Goal: Information Seeking & Learning: Learn about a topic

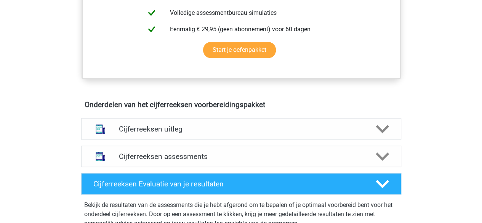
scroll to position [381, 0]
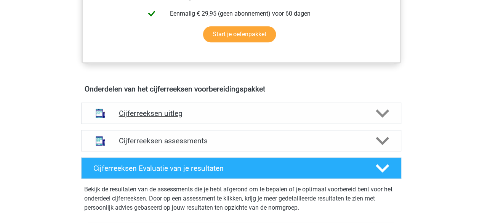
click at [378, 120] on icon at bounding box center [382, 113] width 13 height 13
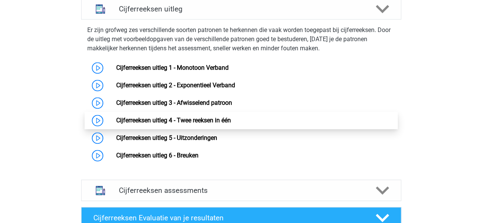
scroll to position [495, 0]
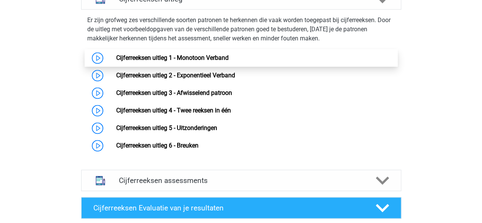
click at [168, 61] on link "Cijferreeksen uitleg 1 - Monotoon Verband" at bounding box center [172, 57] width 112 height 7
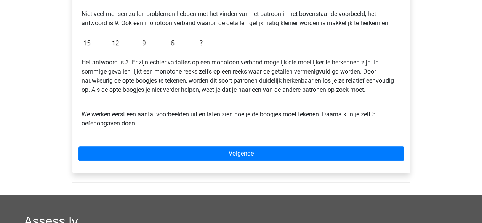
scroll to position [208, 0]
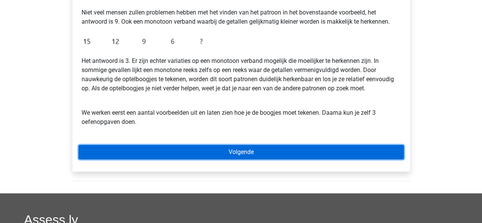
click at [253, 146] on link "Volgende" at bounding box center [241, 152] width 325 height 14
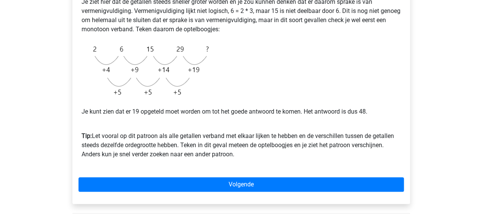
scroll to position [188, 0]
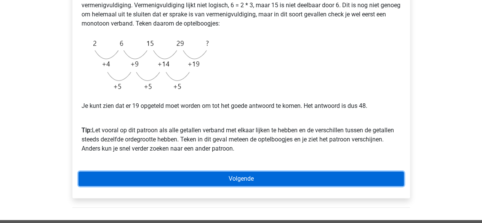
click at [293, 173] on link "Volgende" at bounding box center [241, 179] width 325 height 14
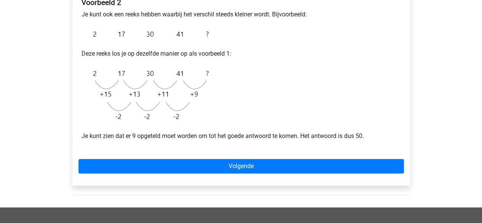
scroll to position [152, 0]
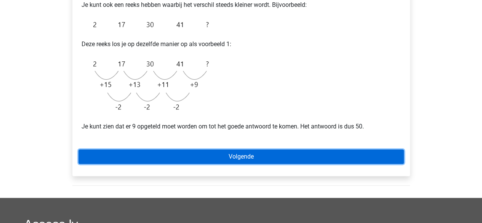
click at [318, 154] on link "Volgende" at bounding box center [241, 156] width 325 height 14
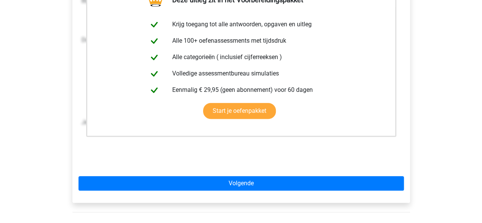
scroll to position [173, 0]
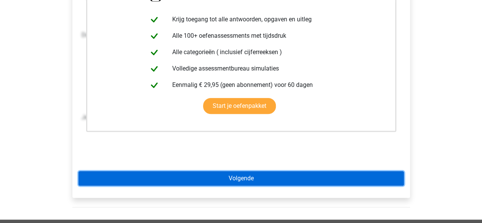
click at [343, 177] on link "Volgende" at bounding box center [241, 178] width 325 height 14
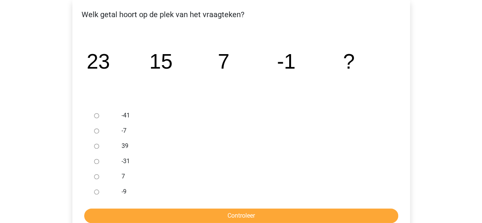
scroll to position [136, 0]
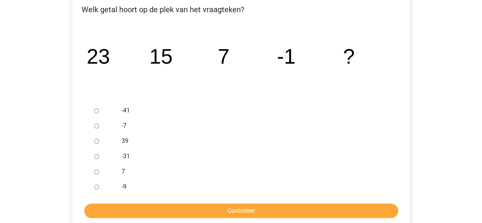
click at [122, 188] on label "-9" at bounding box center [254, 186] width 264 height 9
click at [99, 188] on input "-9" at bounding box center [96, 186] width 5 height 5
radio input "true"
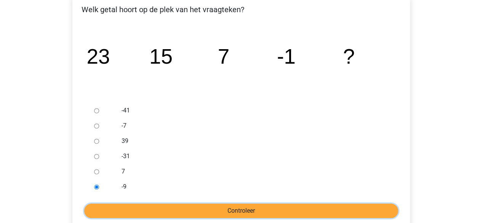
click at [133, 207] on input "Controleer" at bounding box center [241, 211] width 314 height 14
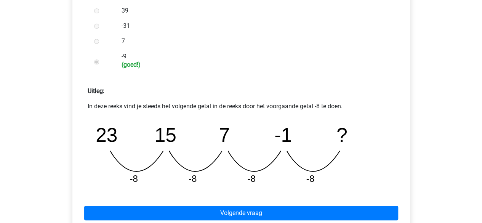
scroll to position [305, 0]
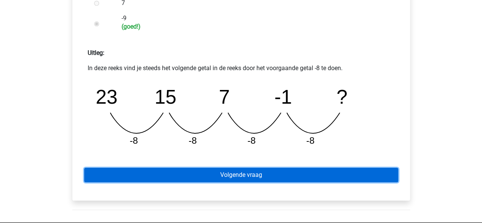
click at [241, 175] on link "Volgende vraag" at bounding box center [241, 175] width 314 height 14
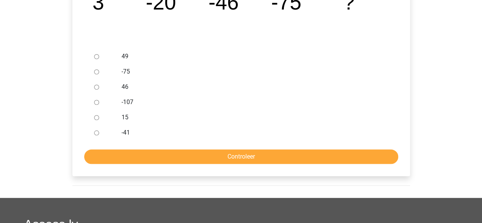
scroll to position [152, 0]
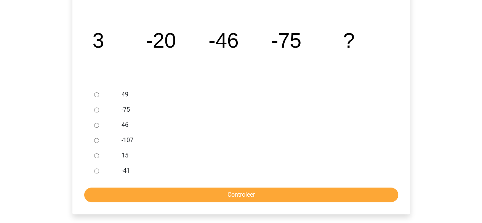
click at [122, 137] on label "-107" at bounding box center [254, 140] width 264 height 9
click at [99, 138] on input "-107" at bounding box center [96, 140] width 5 height 5
radio input "true"
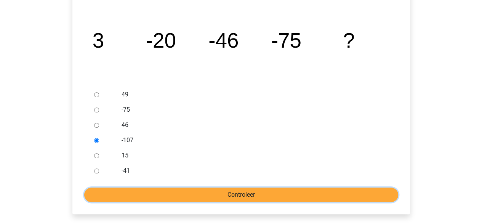
click at [175, 195] on input "Controleer" at bounding box center [241, 195] width 314 height 14
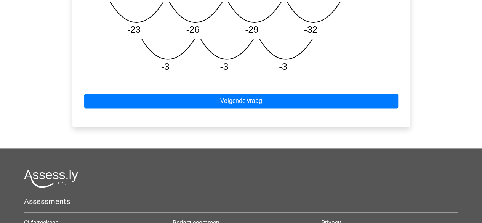
scroll to position [457, 0]
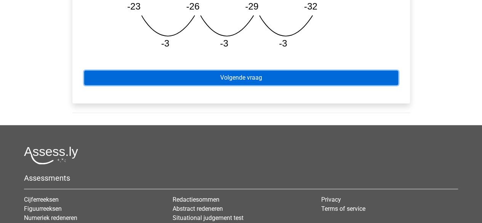
click at [263, 79] on link "Volgende vraag" at bounding box center [241, 78] width 314 height 14
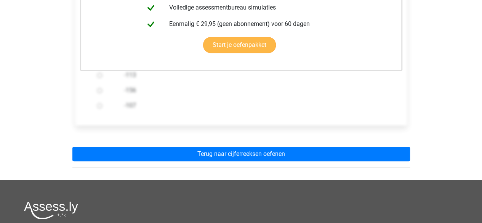
scroll to position [229, 0]
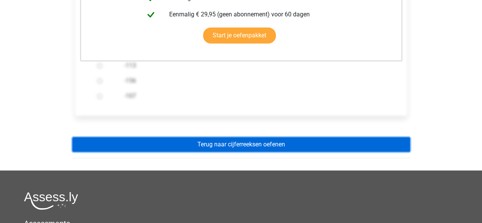
click at [270, 143] on link "Terug naar cijferreeksen oefenen" at bounding box center [241, 144] width 338 height 14
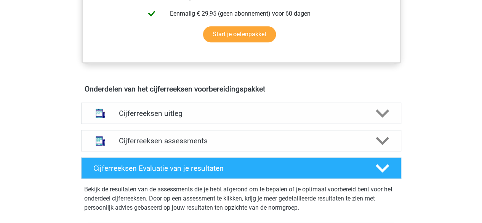
scroll to position [419, 0]
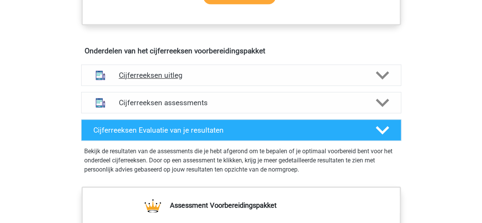
click at [385, 82] on icon at bounding box center [382, 75] width 13 height 13
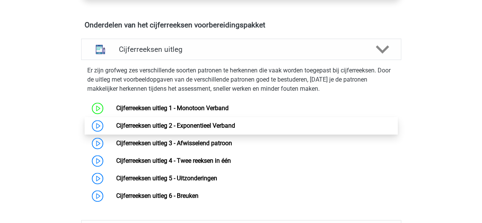
scroll to position [457, 0]
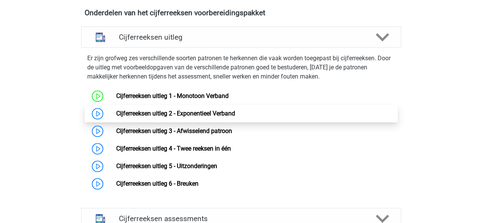
click at [163, 117] on link "Cijferreeksen uitleg 2 - Exponentieel Verband" at bounding box center [175, 113] width 119 height 7
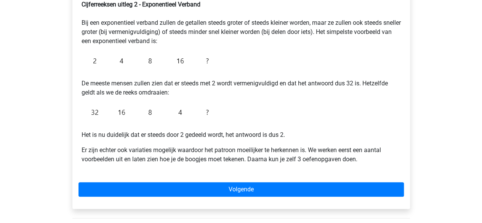
scroll to position [152, 0]
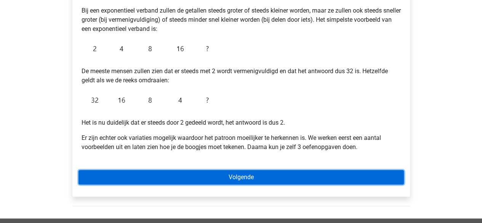
click at [220, 173] on link "Volgende" at bounding box center [241, 177] width 325 height 14
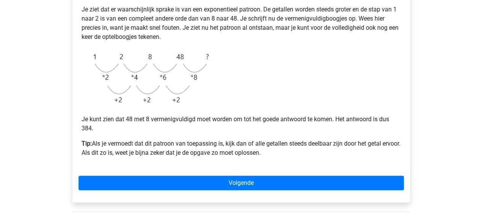
scroll to position [181, 0]
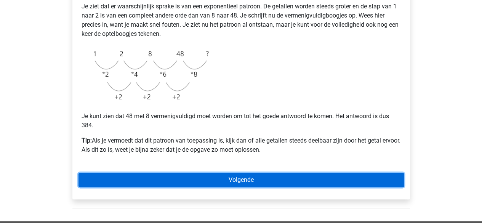
click at [333, 178] on link "Volgende" at bounding box center [241, 180] width 325 height 14
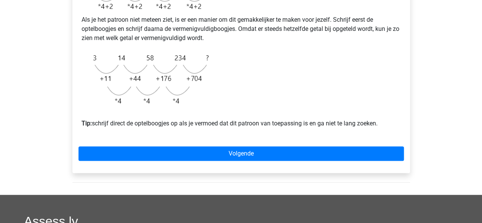
scroll to position [267, 0]
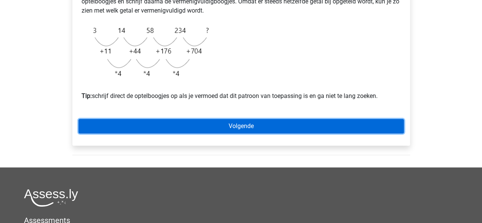
click at [224, 133] on link "Volgende" at bounding box center [241, 126] width 325 height 14
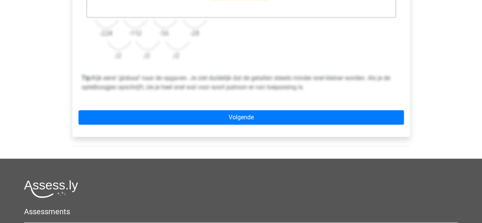
scroll to position [305, 0]
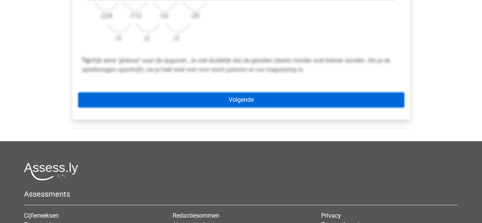
click at [221, 99] on link "Volgende" at bounding box center [241, 100] width 325 height 14
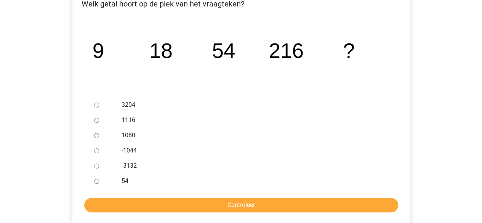
scroll to position [152, 0]
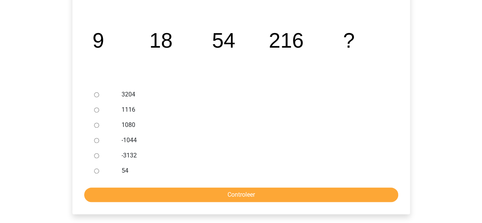
click at [113, 126] on div at bounding box center [103, 124] width 25 height 15
click at [97, 125] on input "1080" at bounding box center [96, 125] width 5 height 5
radio input "true"
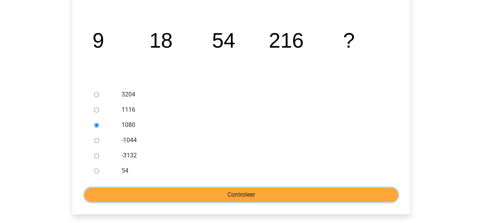
click at [234, 199] on input "Controleer" at bounding box center [241, 195] width 314 height 14
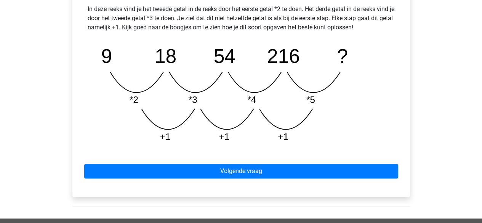
scroll to position [381, 0]
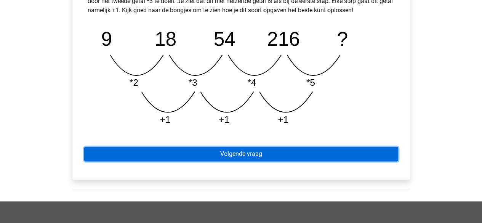
click at [223, 150] on link "Volgende vraag" at bounding box center [241, 154] width 314 height 14
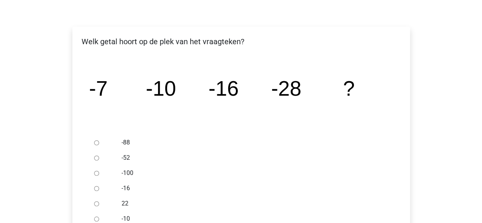
scroll to position [114, 0]
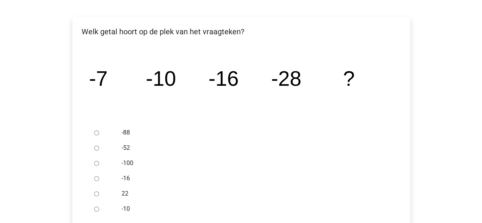
click at [123, 83] on icon "image/svg+xml -7 -10 -16 -28 ?" at bounding box center [241, 85] width 313 height 79
click at [95, 146] on input "-52" at bounding box center [96, 148] width 5 height 5
radio input "true"
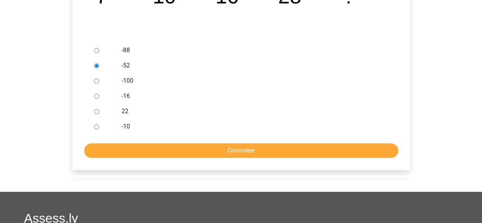
scroll to position [229, 0]
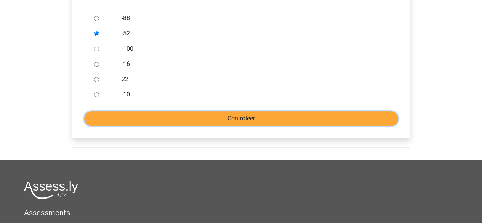
click at [188, 115] on input "Controleer" at bounding box center [241, 118] width 314 height 14
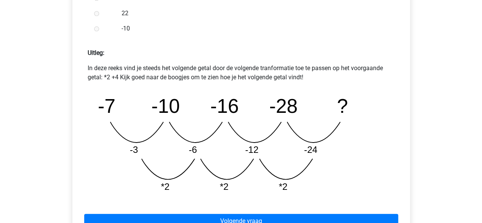
scroll to position [381, 0]
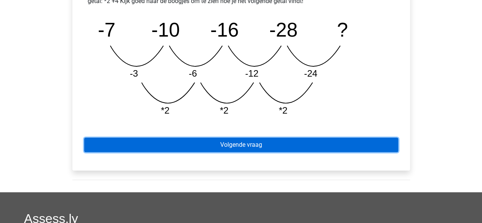
click at [212, 141] on link "Volgende vraag" at bounding box center [241, 145] width 314 height 14
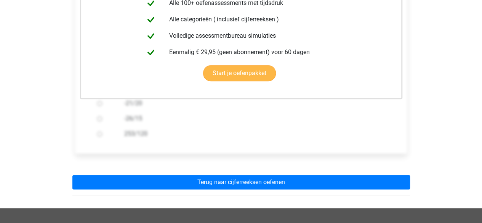
scroll to position [229, 0]
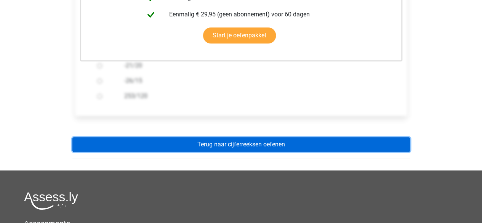
click at [223, 141] on link "Terug naar cijferreeksen oefenen" at bounding box center [241, 144] width 338 height 14
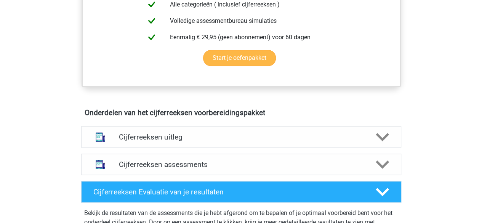
scroll to position [381, 0]
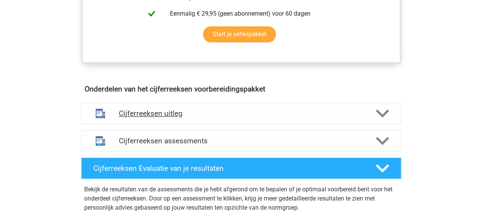
click at [219, 118] on h4 "Cijferreeksen uitleg" at bounding box center [241, 113] width 245 height 9
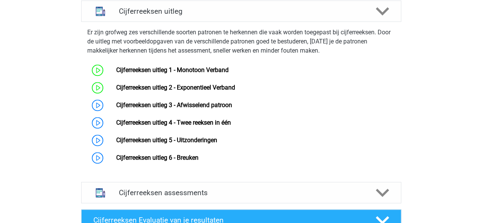
scroll to position [495, 0]
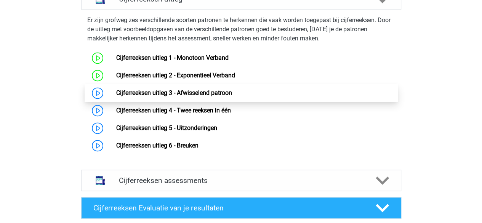
click at [116, 96] on link "Cijferreeksen uitleg 3 - Afwisselend patroon" at bounding box center [174, 92] width 116 height 7
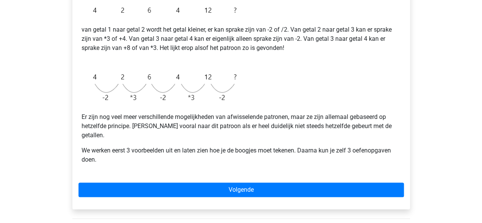
scroll to position [191, 0]
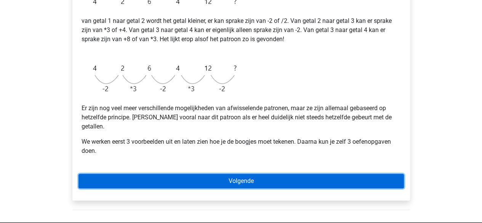
click at [239, 174] on link "Volgende" at bounding box center [241, 181] width 325 height 14
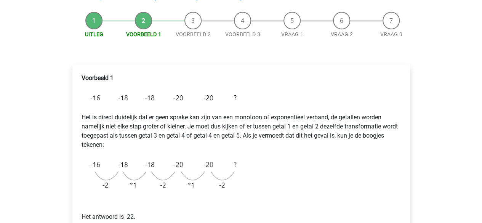
scroll to position [76, 0]
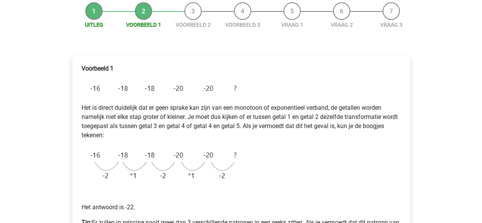
click at [95, 10] on li "Uitleg" at bounding box center [94, 15] width 50 height 27
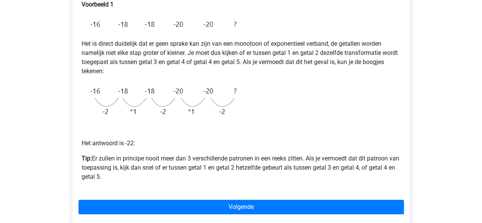
scroll to position [152, 0]
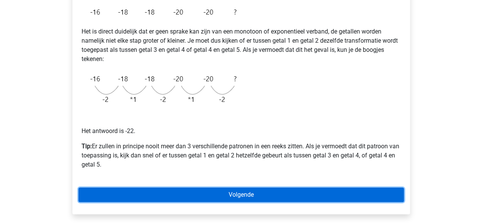
click at [230, 195] on link "Volgende" at bounding box center [241, 195] width 325 height 14
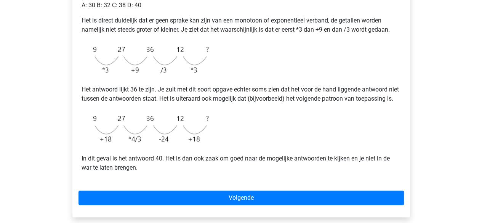
scroll to position [191, 0]
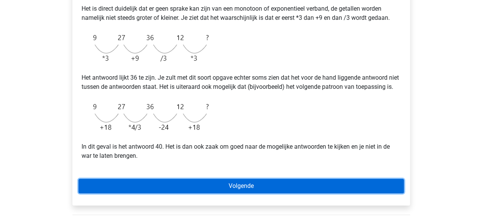
click at [209, 191] on link "Volgende" at bounding box center [241, 186] width 325 height 14
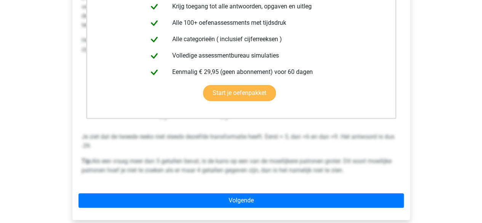
scroll to position [267, 0]
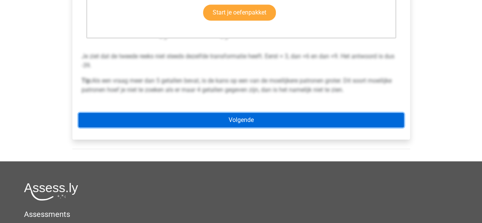
click at [200, 120] on link "Volgende" at bounding box center [241, 120] width 325 height 14
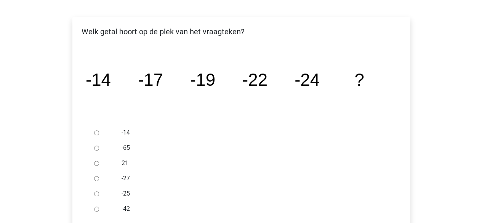
scroll to position [152, 0]
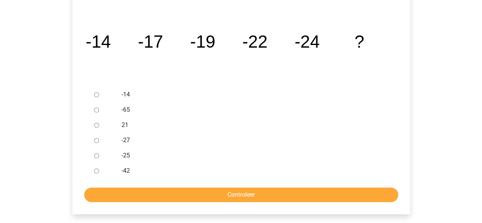
click at [98, 139] on input "-27" at bounding box center [96, 140] width 5 height 5
radio input "true"
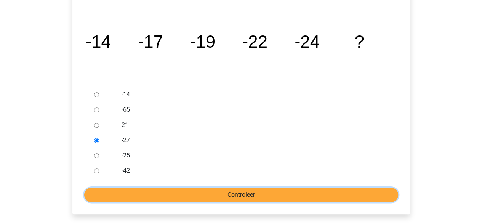
click at [231, 199] on input "Controleer" at bounding box center [241, 195] width 314 height 14
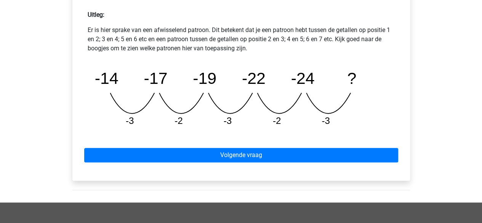
scroll to position [381, 0]
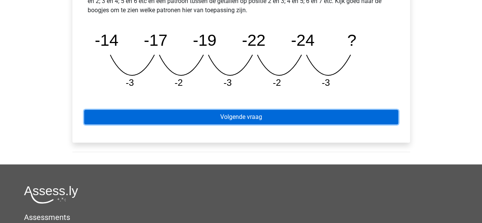
click at [220, 118] on link "Volgende vraag" at bounding box center [241, 117] width 314 height 14
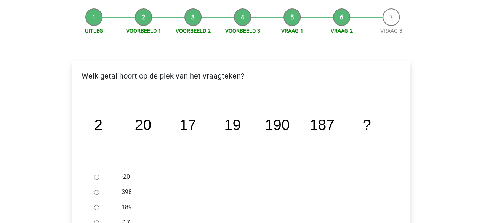
scroll to position [114, 0]
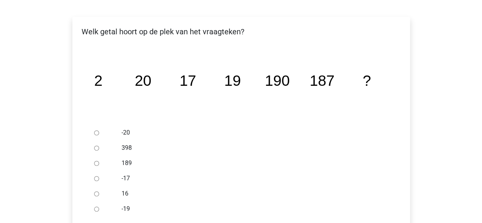
click at [98, 164] on input "189" at bounding box center [96, 163] width 5 height 5
radio input "true"
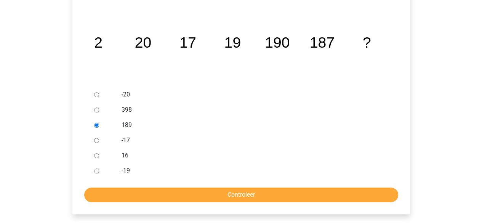
scroll to position [191, 0]
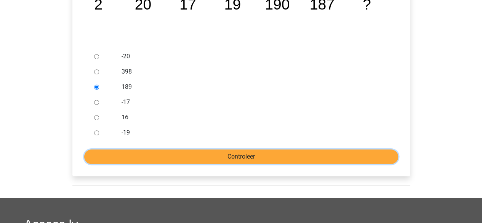
click at [195, 157] on input "Controleer" at bounding box center [241, 156] width 314 height 14
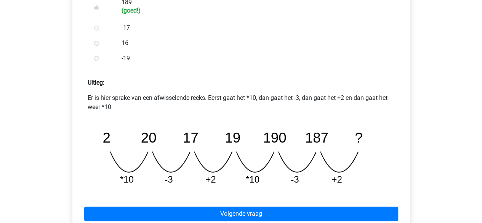
scroll to position [305, 0]
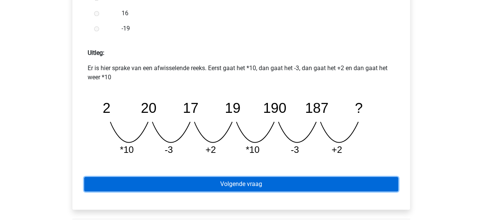
click at [236, 182] on link "Volgende vraag" at bounding box center [241, 184] width 314 height 14
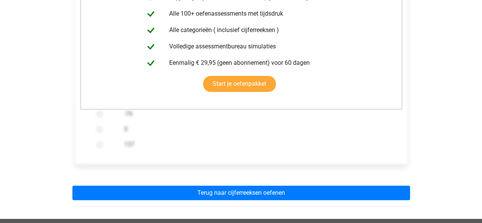
scroll to position [191, 0]
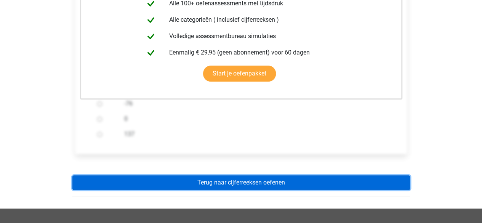
click at [242, 186] on link "Terug naar cijferreeksen oefenen" at bounding box center [241, 182] width 338 height 14
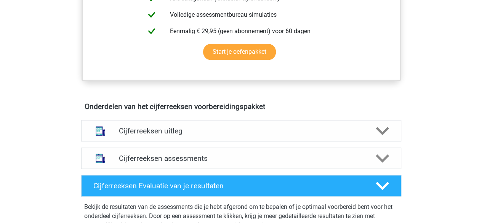
scroll to position [381, 0]
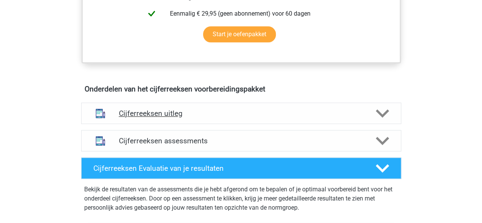
click at [211, 118] on h4 "Cijferreeksen uitleg" at bounding box center [241, 113] width 245 height 9
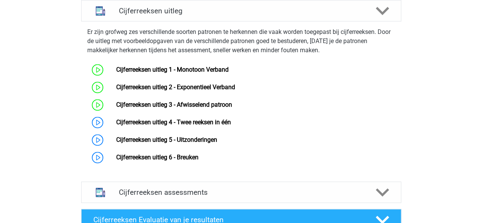
scroll to position [495, 0]
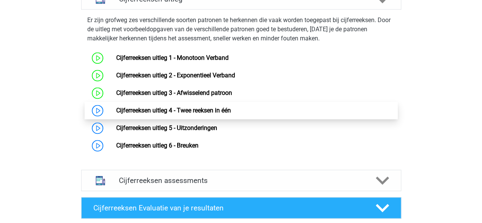
click at [192, 114] on link "Cijferreeksen uitleg 4 - Twee reeksen in één" at bounding box center [173, 110] width 115 height 7
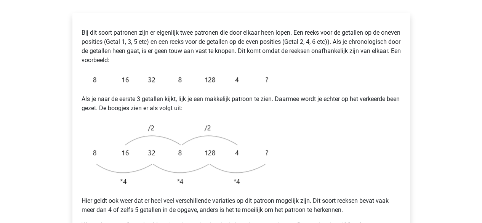
scroll to position [191, 0]
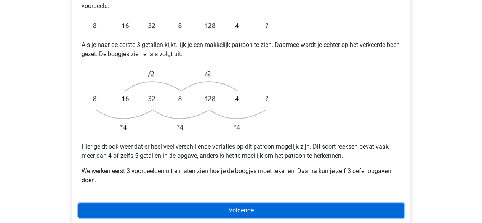
click at [253, 203] on link "Volgende" at bounding box center [241, 210] width 325 height 14
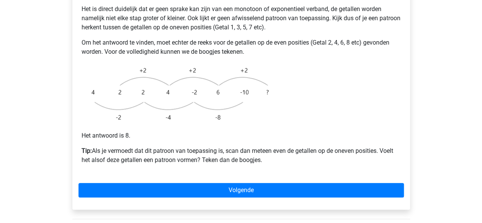
scroll to position [267, 0]
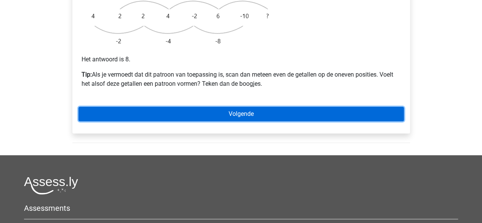
click at [228, 107] on link "Volgende" at bounding box center [241, 114] width 325 height 14
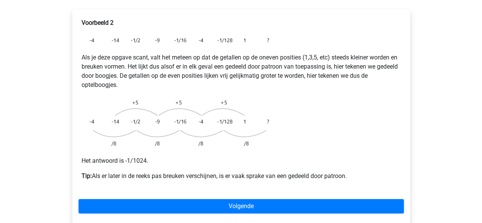
scroll to position [152, 0]
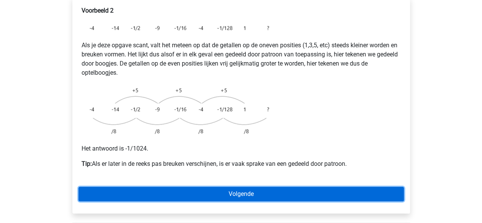
click at [220, 187] on link "Volgende" at bounding box center [241, 194] width 325 height 14
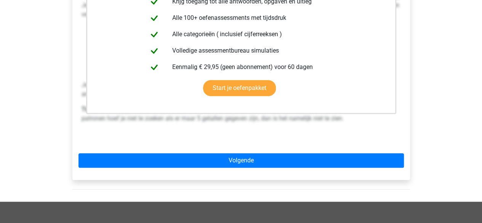
scroll to position [229, 0]
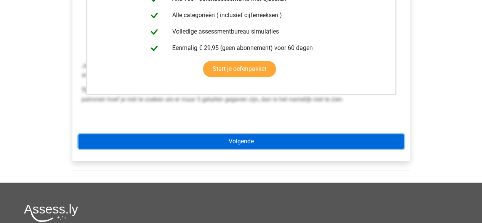
click at [221, 134] on link "Volgende" at bounding box center [241, 141] width 325 height 14
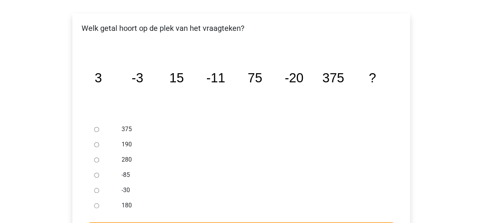
scroll to position [152, 0]
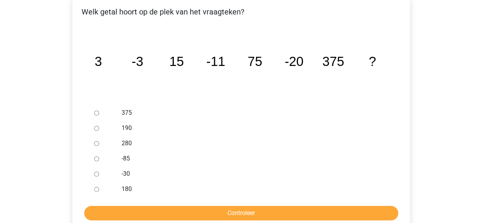
click at [98, 172] on input "-30" at bounding box center [96, 174] width 5 height 5
radio input "true"
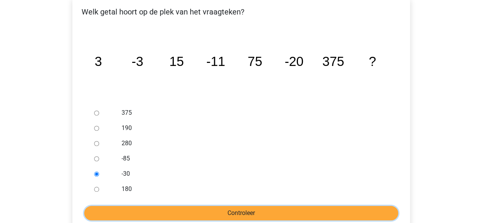
click at [156, 206] on input "Controleer" at bounding box center [241, 213] width 314 height 14
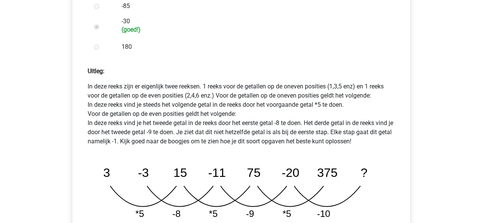
scroll to position [381, 0]
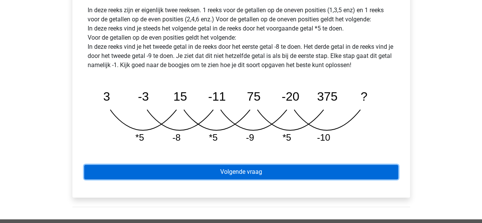
click at [175, 165] on link "Volgende vraag" at bounding box center [241, 172] width 314 height 14
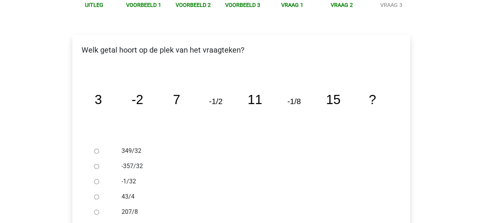
scroll to position [152, 0]
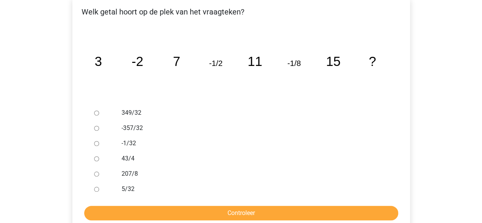
click at [127, 139] on label "-1/32" at bounding box center [254, 143] width 264 height 9
click at [99, 141] on input "-1/32" at bounding box center [96, 143] width 5 height 5
radio input "true"
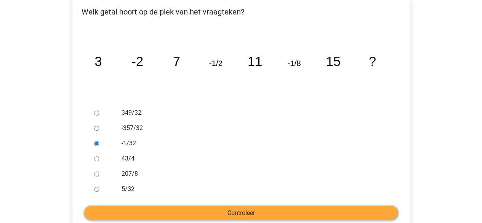
click at [163, 206] on input "Controleer" at bounding box center [241, 213] width 314 height 14
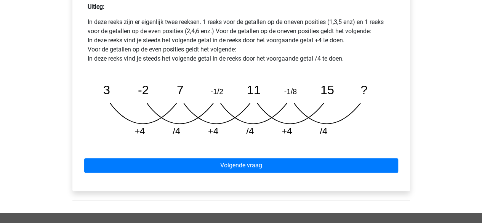
scroll to position [381, 0]
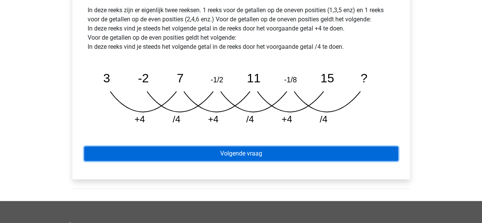
click at [224, 146] on link "Volgende vraag" at bounding box center [241, 153] width 314 height 14
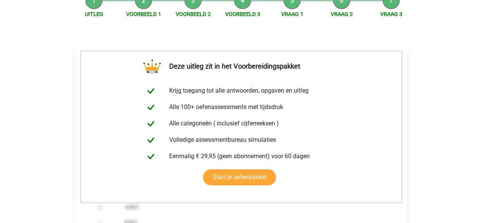
scroll to position [191, 0]
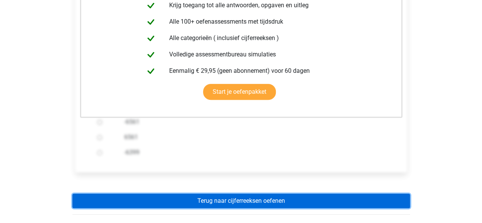
click at [237, 194] on link "Terug naar cijferreeksen oefenen" at bounding box center [241, 201] width 338 height 14
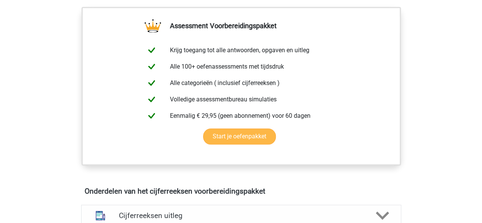
scroll to position [343, 0]
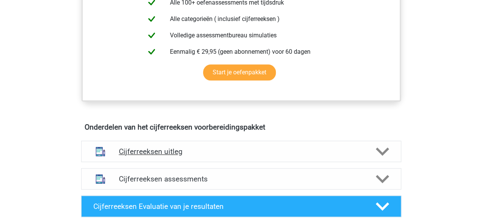
click at [192, 156] on h4 "Cijferreeksen uitleg" at bounding box center [241, 151] width 245 height 9
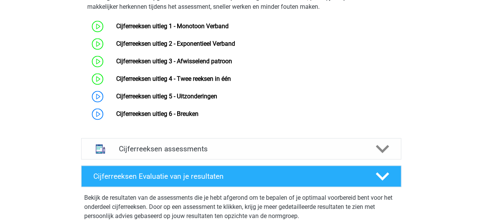
scroll to position [534, 0]
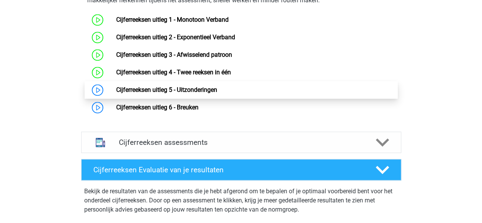
click at [148, 93] on link "Cijferreeksen uitleg 5 - Uitzonderingen" at bounding box center [166, 89] width 101 height 7
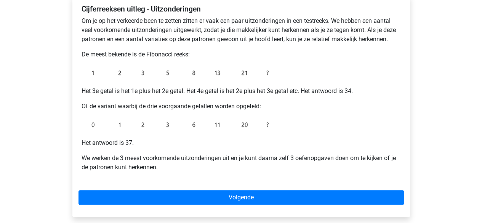
scroll to position [152, 0]
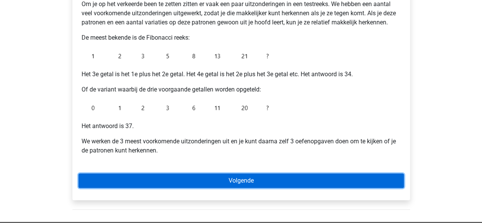
click at [234, 185] on link "Volgende" at bounding box center [241, 180] width 325 height 14
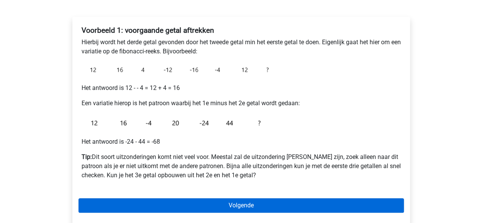
scroll to position [152, 0]
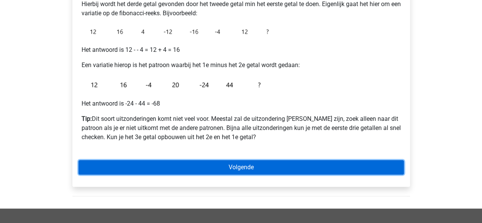
click at [194, 167] on link "Volgende" at bounding box center [241, 167] width 325 height 14
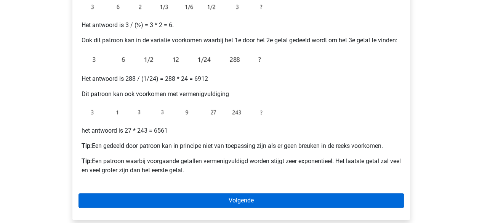
scroll to position [191, 0]
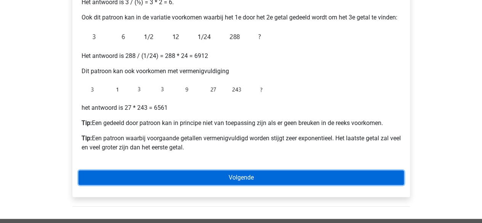
click at [245, 181] on link "Volgende" at bounding box center [241, 177] width 325 height 14
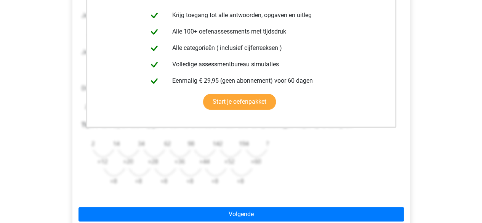
scroll to position [191, 0]
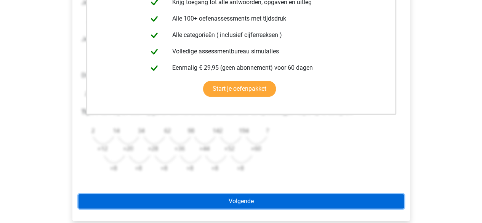
click at [226, 195] on link "Volgende" at bounding box center [241, 201] width 325 height 14
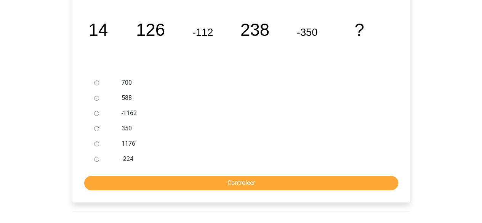
scroll to position [152, 0]
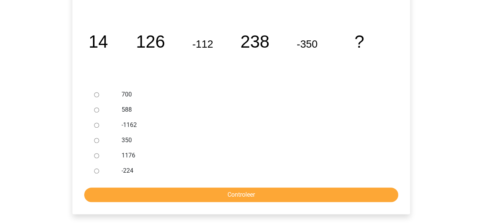
click at [98, 171] on input "-224" at bounding box center [96, 170] width 5 height 5
radio input "true"
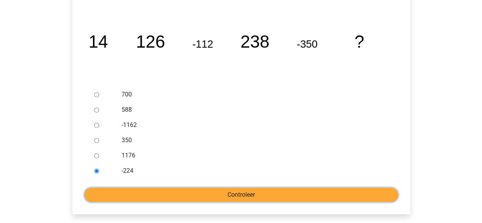
drag, startPoint x: 124, startPoint y: 197, endPoint x: 134, endPoint y: 197, distance: 9.9
click at [125, 197] on input "Controleer" at bounding box center [241, 195] width 314 height 14
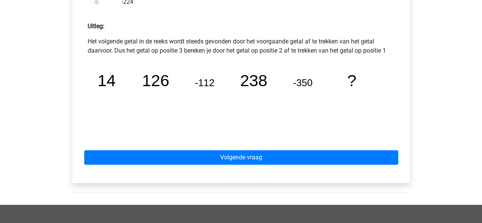
scroll to position [381, 0]
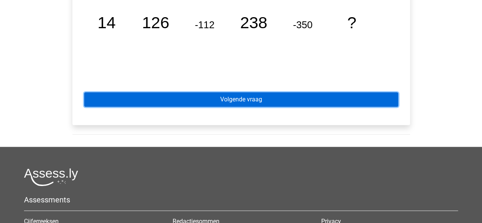
click at [245, 93] on link "Volgende vraag" at bounding box center [241, 99] width 314 height 14
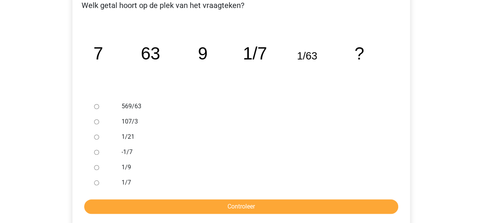
scroll to position [152, 0]
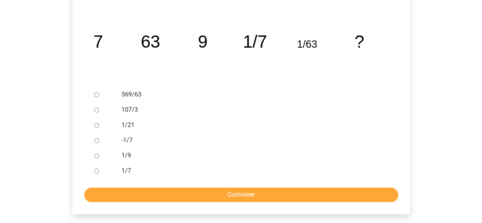
click at [124, 141] on label "-1/7" at bounding box center [254, 140] width 264 height 9
click at [99, 141] on input "-1/7" at bounding box center [96, 140] width 5 height 5
radio input "true"
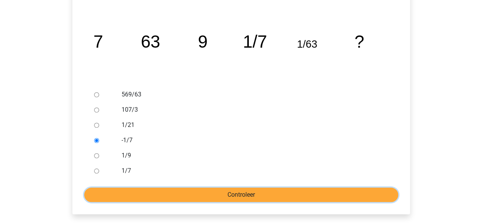
click at [239, 195] on input "Controleer" at bounding box center [241, 195] width 314 height 14
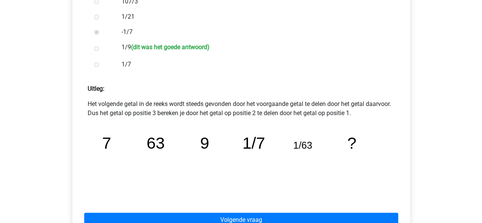
scroll to position [305, 0]
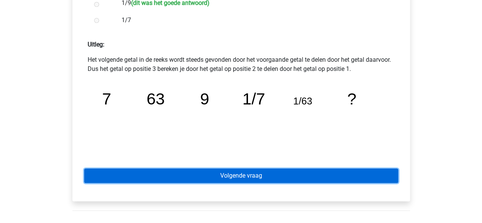
click at [289, 173] on link "Volgende vraag" at bounding box center [241, 175] width 314 height 14
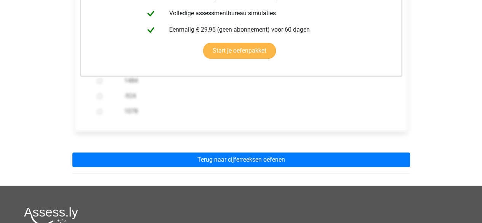
scroll to position [229, 0]
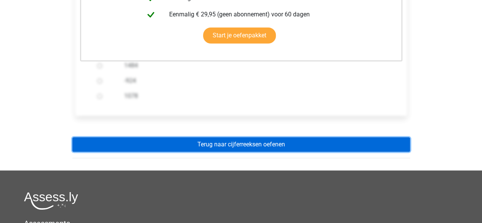
click at [285, 148] on link "Terug naar cijferreeksen oefenen" at bounding box center [241, 144] width 338 height 14
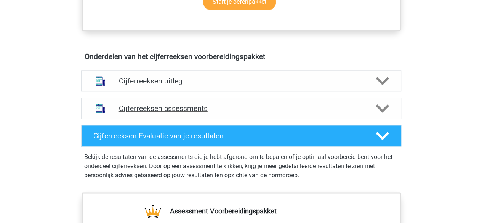
scroll to position [457, 0]
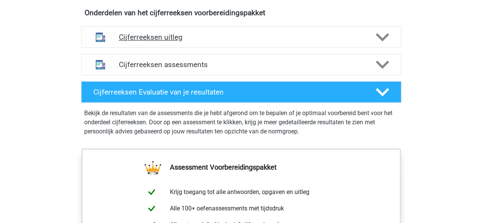
click at [213, 42] on h4 "Cijferreeksen uitleg" at bounding box center [241, 37] width 245 height 9
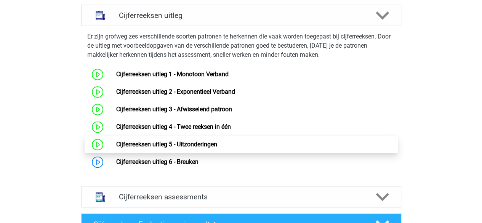
scroll to position [495, 0]
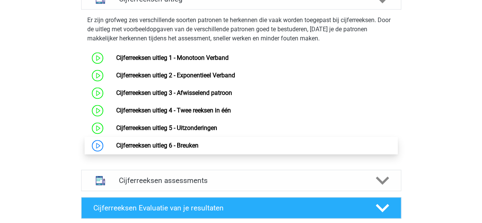
click at [183, 149] on link "Cijferreeksen uitleg 6 - Breuken" at bounding box center [157, 145] width 82 height 7
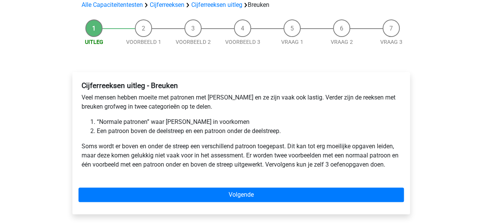
scroll to position [76, 0]
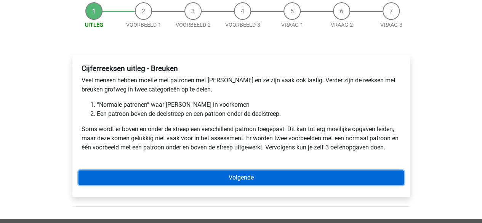
click at [201, 175] on link "Volgende" at bounding box center [241, 177] width 325 height 14
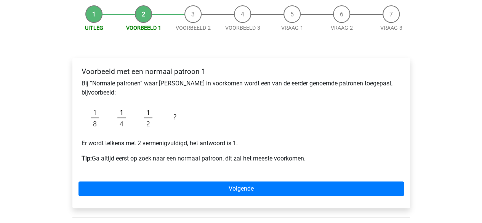
scroll to position [76, 0]
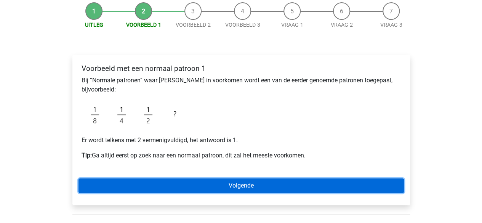
click at [184, 184] on link "Volgende" at bounding box center [241, 185] width 325 height 14
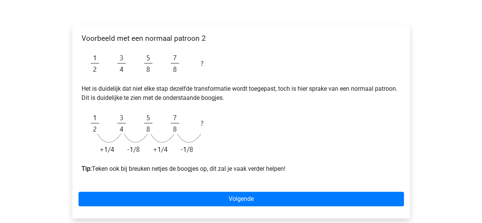
scroll to position [191, 0]
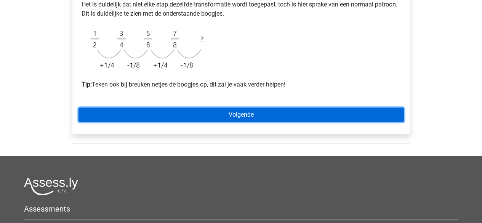
click at [199, 110] on link "Volgende" at bounding box center [241, 114] width 325 height 14
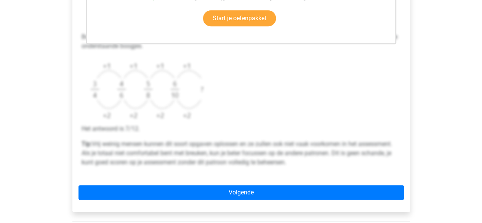
scroll to position [267, 0]
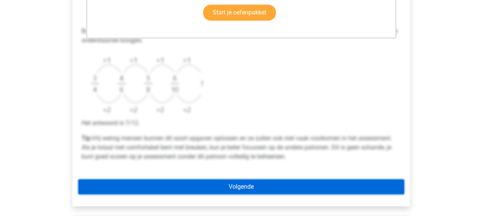
click at [195, 180] on link "Volgende" at bounding box center [241, 187] width 325 height 14
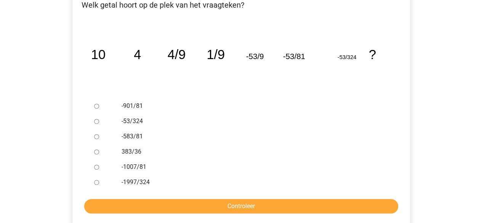
scroll to position [152, 0]
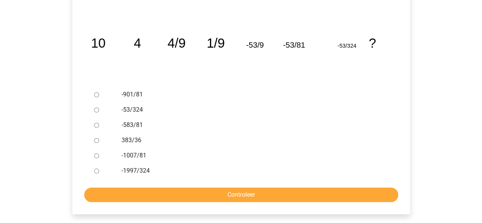
click at [130, 110] on label "-53/324" at bounding box center [254, 109] width 264 height 9
click at [99, 110] on input "-53/324" at bounding box center [96, 109] width 5 height 5
radio input "true"
click at [180, 202] on div "Welk getal hoort op de plek van het vraagteken? image/svg+xml 10 4 4/9 1/9 -53/…" at bounding box center [241, 97] width 338 height 236
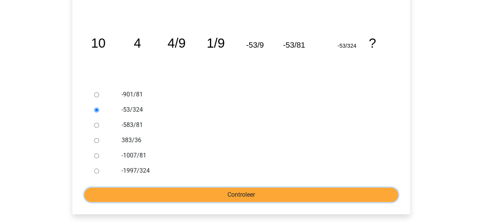
click at [180, 197] on input "Controleer" at bounding box center [241, 195] width 314 height 14
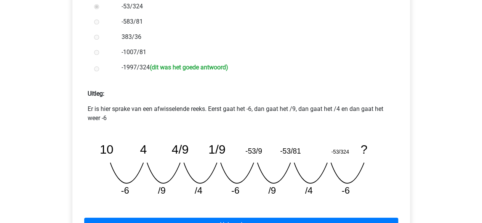
scroll to position [267, 0]
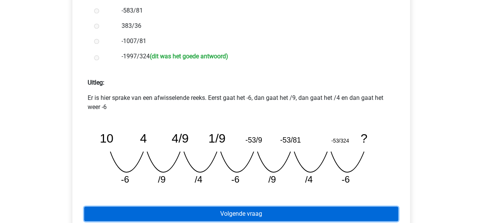
click at [203, 208] on link "Volgende vraag" at bounding box center [241, 214] width 314 height 14
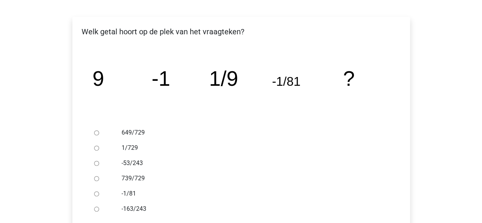
scroll to position [152, 0]
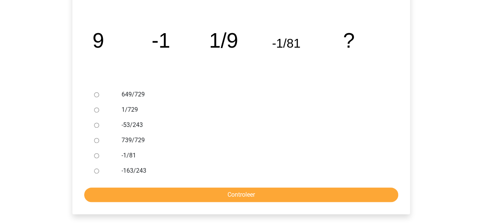
click at [132, 110] on label "1/729" at bounding box center [254, 109] width 264 height 9
click at [99, 110] on input "1/729" at bounding box center [96, 109] width 5 height 5
radio input "true"
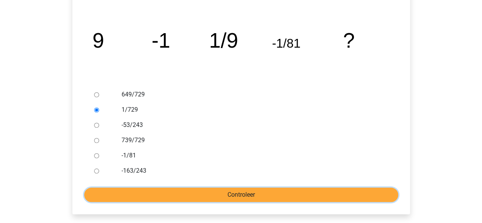
click at [153, 196] on input "Controleer" at bounding box center [241, 195] width 314 height 14
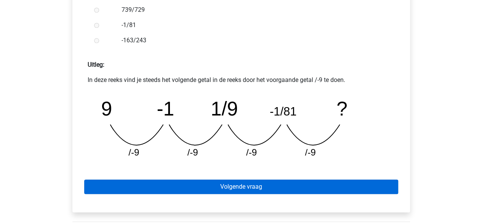
scroll to position [305, 0]
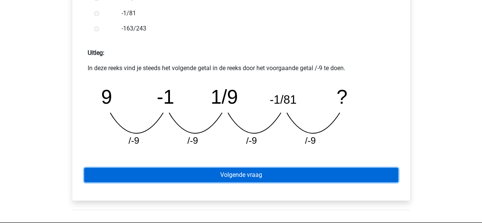
click at [252, 180] on link "Volgende vraag" at bounding box center [241, 175] width 314 height 14
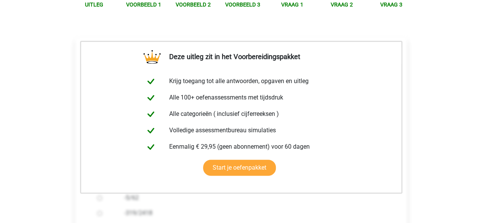
scroll to position [229, 0]
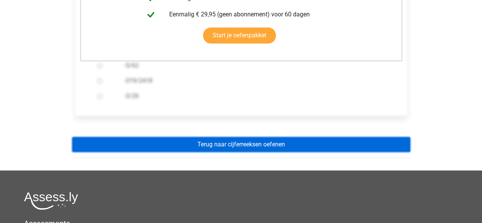
click at [252, 144] on link "Terug naar cijferreeksen oefenen" at bounding box center [241, 144] width 338 height 14
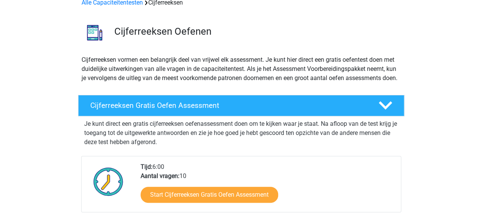
scroll to position [76, 0]
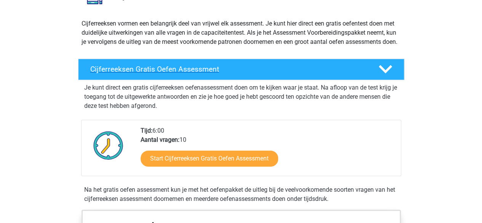
click at [220, 80] on div "Cijferreeksen Gratis Oefen Assessment" at bounding box center [241, 69] width 326 height 21
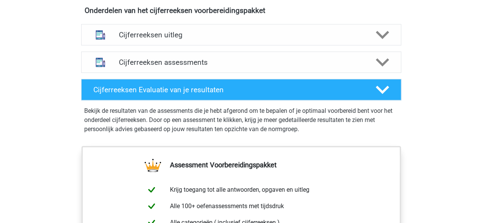
scroll to position [343, 0]
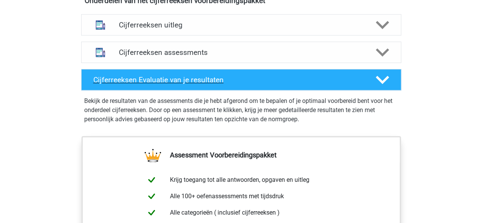
click at [387, 87] on icon at bounding box center [382, 79] width 13 height 13
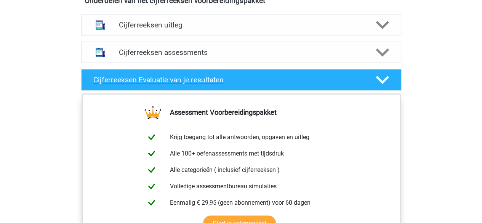
click at [382, 84] on polygon at bounding box center [382, 80] width 13 height 8
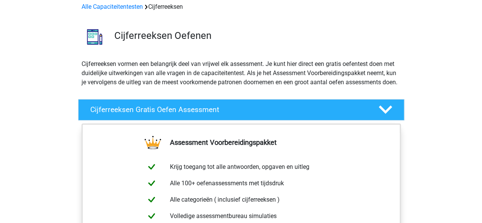
scroll to position [0, 0]
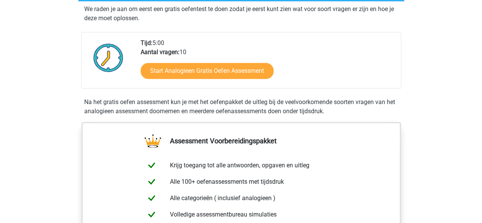
scroll to position [152, 0]
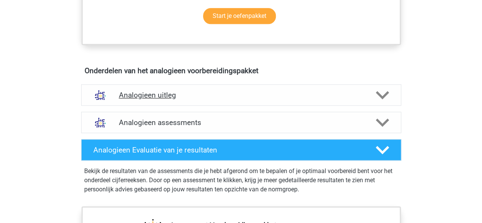
click at [244, 96] on h4 "Analogieen uitleg" at bounding box center [241, 95] width 245 height 9
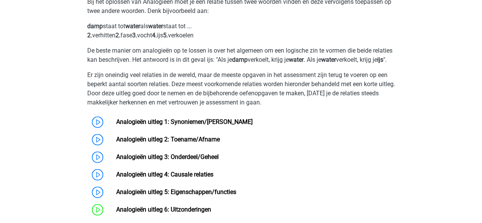
scroll to position [534, 0]
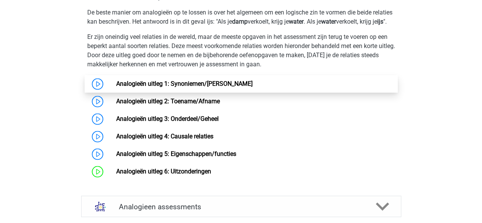
click at [179, 87] on link "Analogieën uitleg 1: Synoniemen/[PERSON_NAME]" at bounding box center [184, 83] width 136 height 7
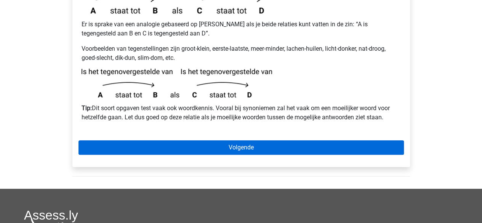
scroll to position [229, 0]
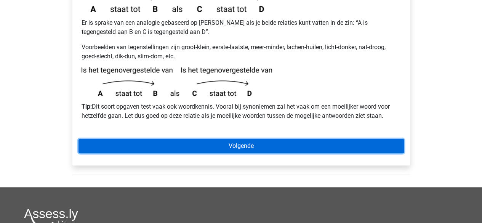
click at [234, 139] on link "Volgende" at bounding box center [241, 146] width 325 height 14
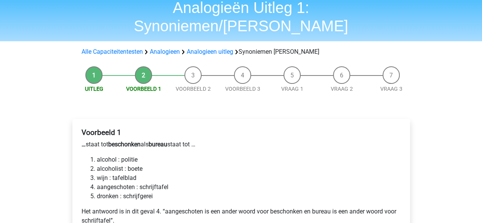
scroll to position [76, 0]
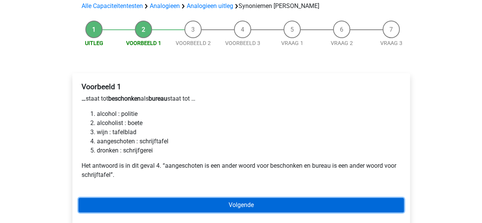
click at [144, 198] on link "Volgende" at bounding box center [241, 205] width 325 height 14
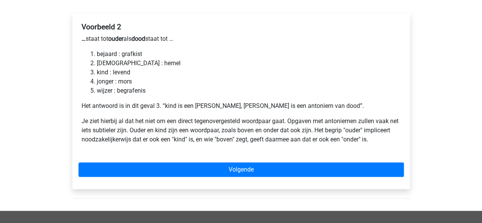
scroll to position [152, 0]
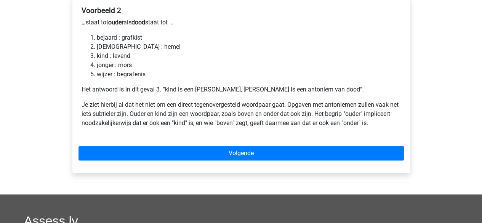
click at [232, 127] on div "Voorbeeld 2 … staat tot ouder als dood staat tot … bejaard : grafkist bijbel : …" at bounding box center [241, 85] width 338 height 176
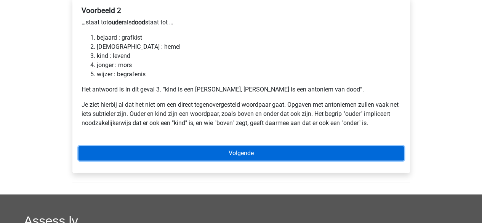
click at [233, 146] on link "Volgende" at bounding box center [241, 153] width 325 height 14
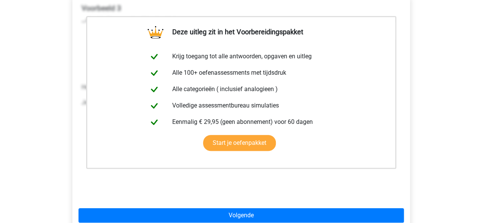
scroll to position [229, 0]
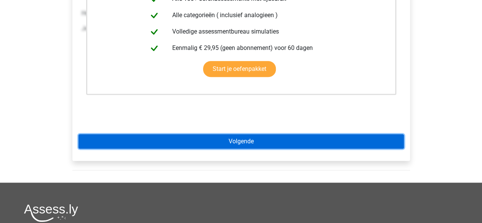
click at [241, 134] on link "Volgende" at bounding box center [241, 141] width 325 height 14
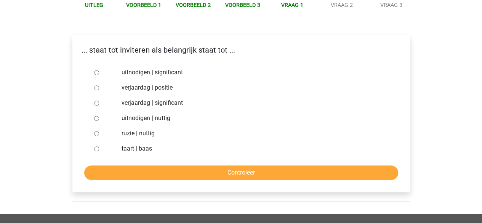
scroll to position [76, 0]
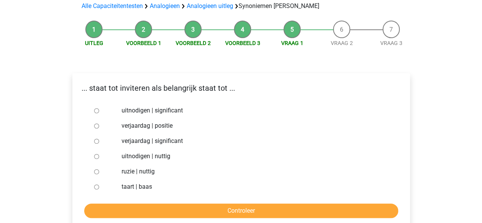
click at [162, 106] on label "uitnodigen | significant" at bounding box center [254, 110] width 264 height 9
click at [99, 108] on input "uitnodigen | significant" at bounding box center [96, 110] width 5 height 5
radio input "true"
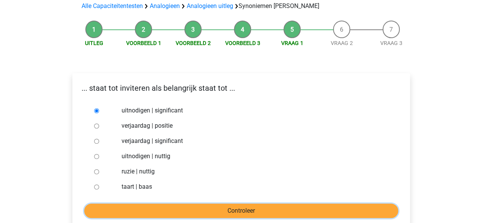
click at [190, 204] on input "Controleer" at bounding box center [241, 211] width 314 height 14
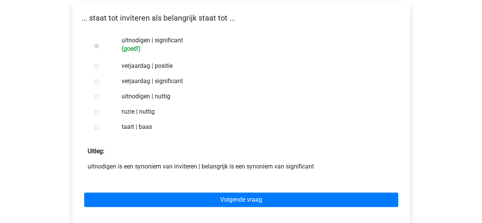
scroll to position [152, 0]
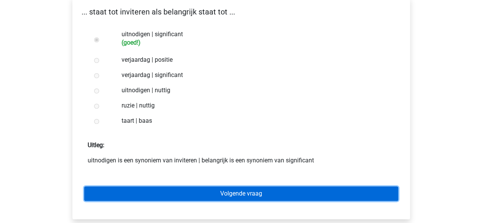
click at [195, 186] on link "Volgende vraag" at bounding box center [241, 193] width 314 height 14
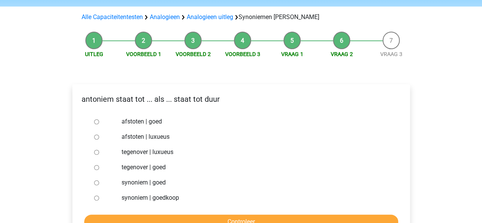
scroll to position [76, 0]
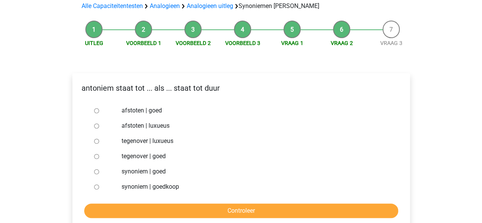
click at [96, 179] on div at bounding box center [103, 186] width 25 height 15
click at [97, 184] on input "synoniem | goedkoop" at bounding box center [96, 186] width 5 height 5
radio input "true"
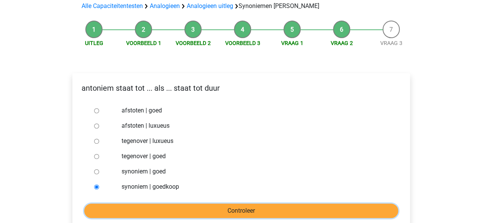
click at [123, 204] on input "Controleer" at bounding box center [241, 211] width 314 height 14
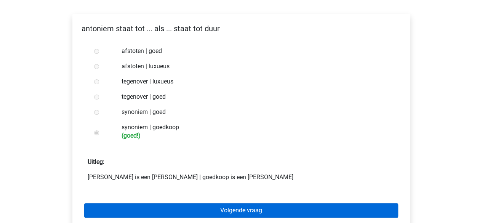
scroll to position [152, 0]
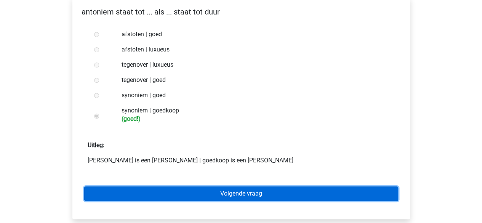
click at [198, 186] on link "Volgende vraag" at bounding box center [241, 193] width 314 height 14
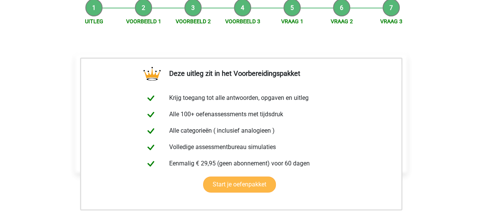
scroll to position [191, 0]
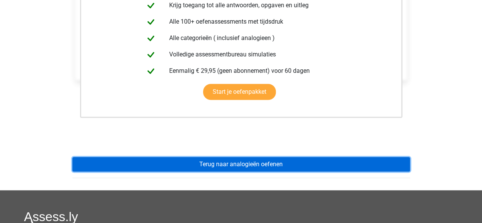
click at [206, 157] on link "Terug naar analogieën oefenen" at bounding box center [241, 164] width 338 height 14
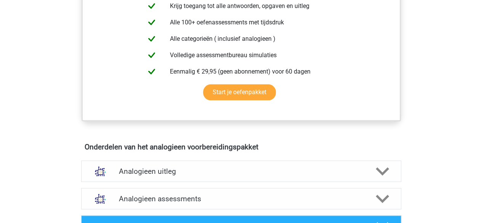
scroll to position [381, 0]
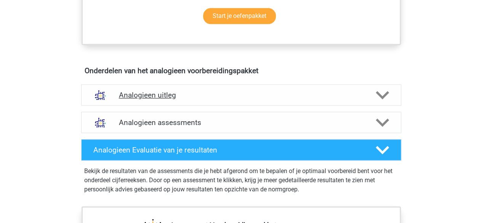
click at [201, 99] on div "Analogieen uitleg" at bounding box center [241, 94] width 320 height 21
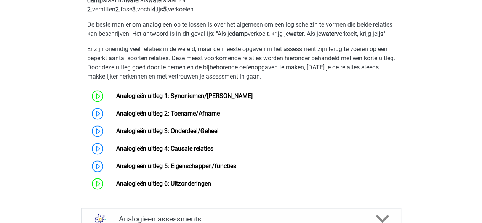
scroll to position [534, 0]
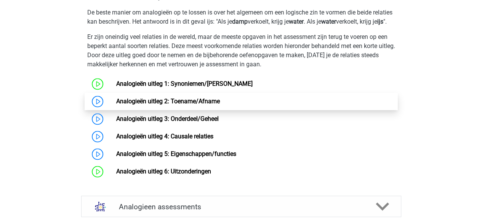
click at [166, 105] on link "Analogieën uitleg 2: Toename/Afname" at bounding box center [168, 101] width 104 height 7
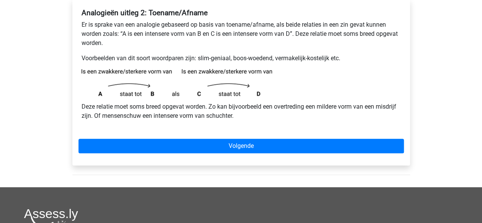
scroll to position [152, 0]
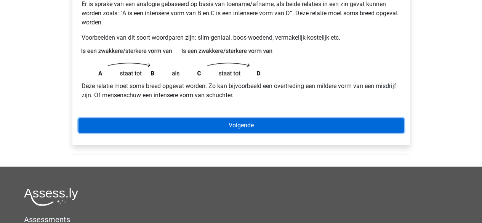
click at [223, 122] on link "Volgende" at bounding box center [241, 125] width 325 height 14
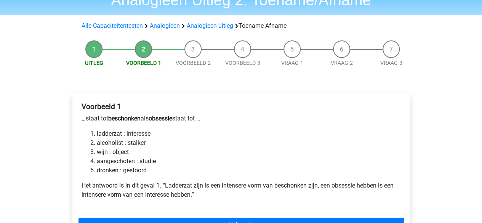
scroll to position [76, 0]
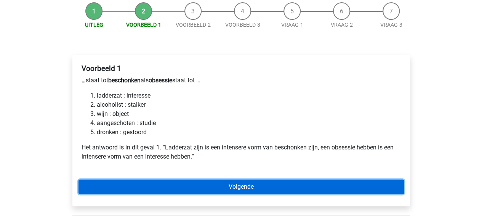
click at [186, 183] on link "Volgende" at bounding box center [241, 187] width 325 height 14
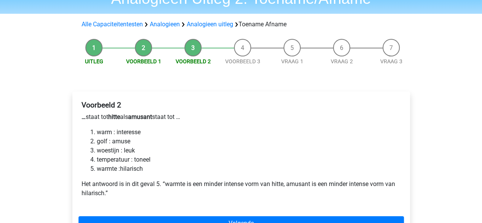
scroll to position [76, 0]
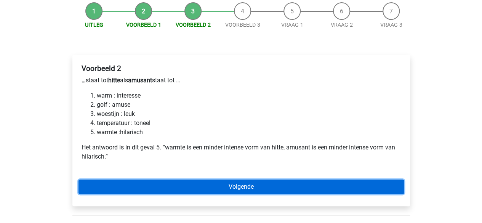
click at [228, 186] on link "Volgende" at bounding box center [241, 187] width 325 height 14
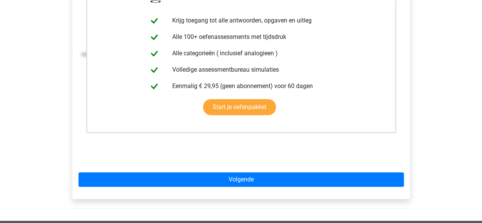
scroll to position [191, 0]
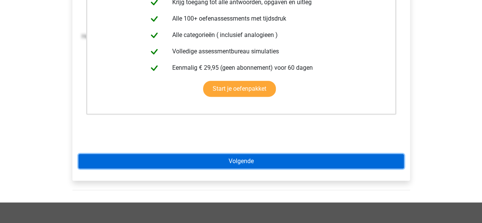
click at [227, 158] on link "Volgende" at bounding box center [241, 161] width 325 height 14
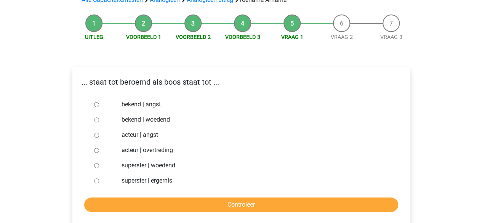
scroll to position [76, 0]
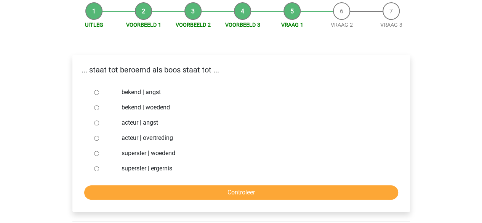
click at [156, 106] on label "bekend | woedend" at bounding box center [254, 107] width 264 height 9
click at [99, 106] on input "bekend | woedend" at bounding box center [96, 107] width 5 height 5
radio input "true"
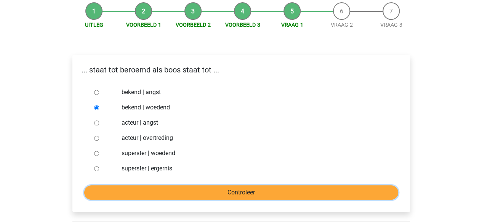
click at [223, 188] on input "Controleer" at bounding box center [241, 192] width 314 height 14
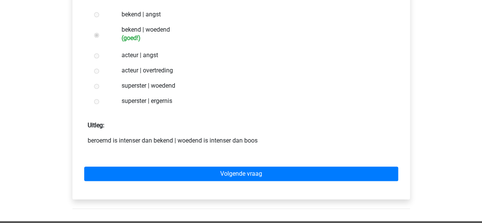
scroll to position [191, 0]
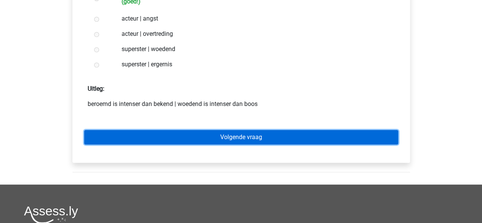
click at [214, 142] on link "Volgende vraag" at bounding box center [241, 137] width 314 height 14
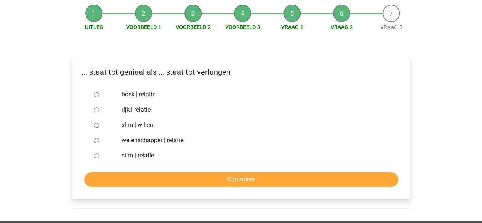
scroll to position [76, 0]
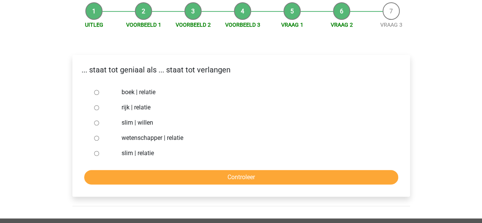
click at [139, 122] on label "slim | willen" at bounding box center [254, 122] width 264 height 9
click at [99, 122] on input "slim | willen" at bounding box center [96, 122] width 5 height 5
radio input "true"
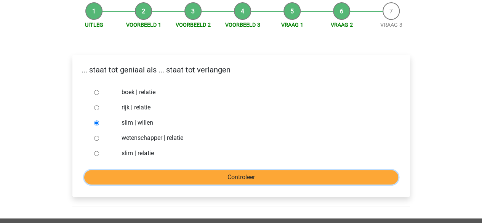
click at [171, 174] on input "Controleer" at bounding box center [241, 177] width 314 height 14
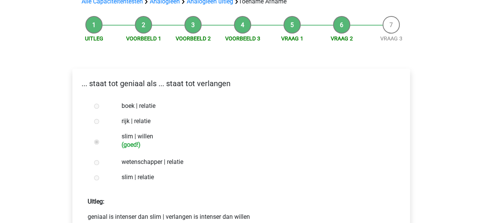
scroll to position [114, 0]
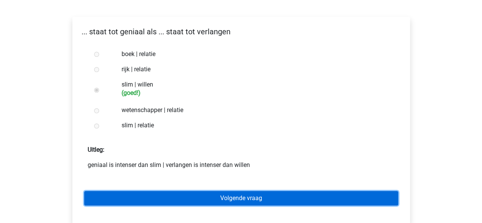
click at [179, 193] on link "Volgende vraag" at bounding box center [241, 198] width 314 height 14
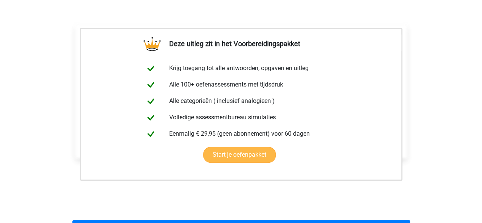
scroll to position [267, 0]
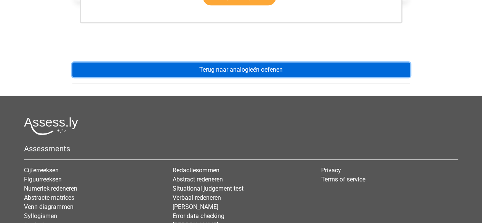
click at [228, 73] on link "Terug naar analogieën oefenen" at bounding box center [241, 70] width 338 height 14
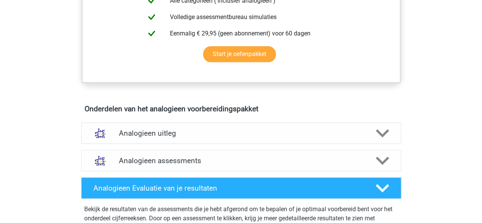
scroll to position [419, 0]
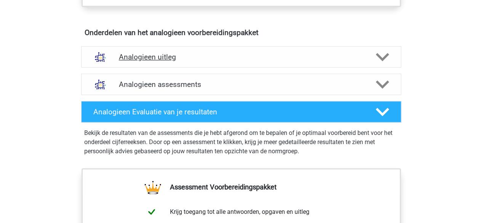
click at [193, 63] on div "Analogieen uitleg" at bounding box center [241, 56] width 320 height 21
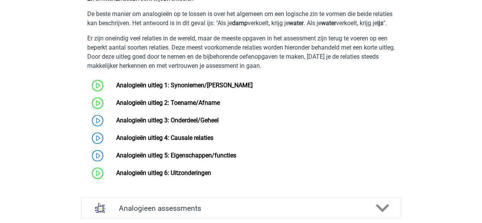
scroll to position [572, 0]
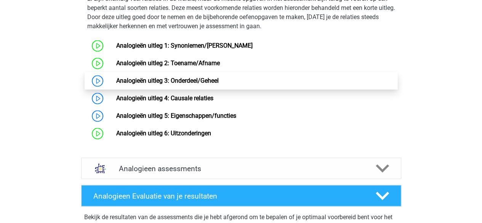
click at [158, 84] on link "Analogieën uitleg 3: Onderdeel/Geheel" at bounding box center [167, 80] width 103 height 7
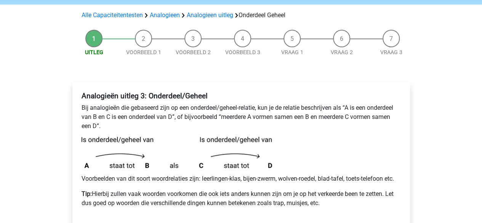
scroll to position [76, 0]
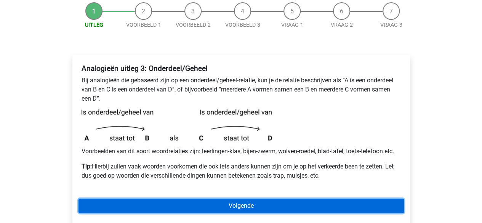
click at [230, 203] on link "Volgende" at bounding box center [241, 206] width 325 height 14
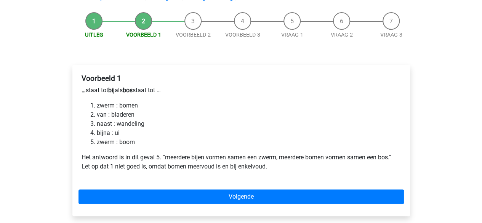
scroll to position [76, 0]
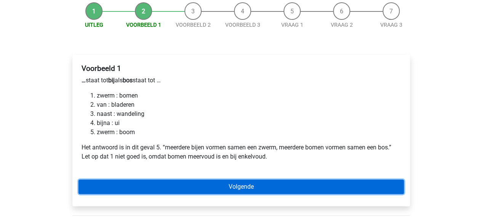
click at [203, 186] on link "Volgende" at bounding box center [241, 187] width 325 height 14
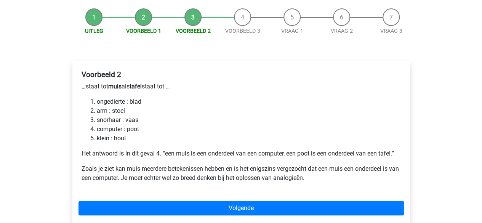
scroll to position [76, 0]
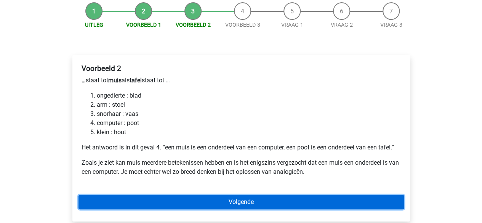
click at [254, 200] on link "Volgende" at bounding box center [241, 202] width 325 height 14
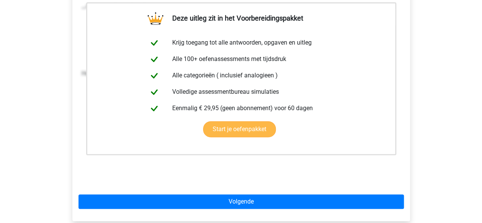
scroll to position [152, 0]
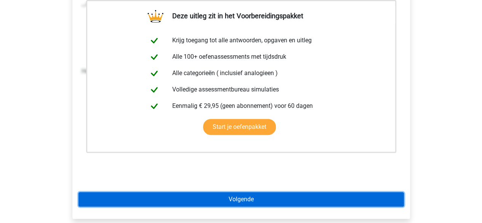
click at [216, 198] on link "Volgende" at bounding box center [241, 199] width 325 height 14
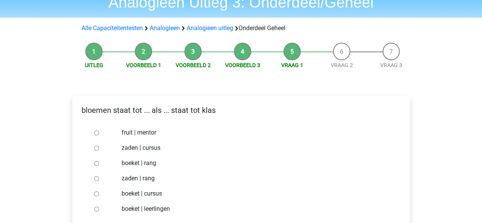
scroll to position [114, 0]
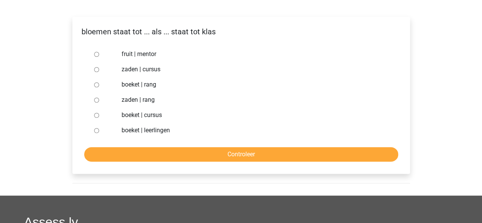
click at [110, 132] on div at bounding box center [103, 130] width 25 height 15
click at [131, 128] on label "boeket | leerlingen" at bounding box center [254, 130] width 264 height 9
click at [99, 128] on input "boeket | leerlingen" at bounding box center [96, 130] width 5 height 5
radio input "true"
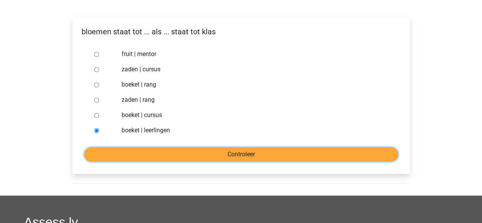
click at [142, 151] on input "Controleer" at bounding box center [241, 154] width 314 height 14
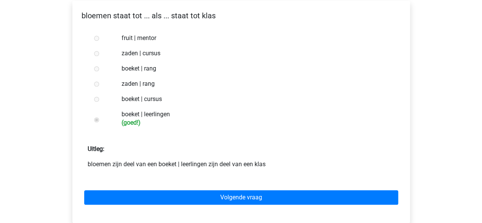
scroll to position [191, 0]
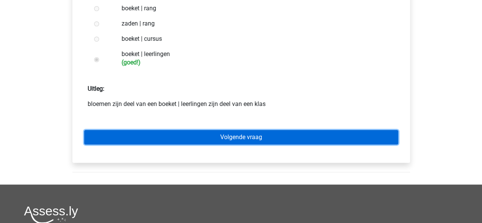
click at [237, 134] on link "Volgende vraag" at bounding box center [241, 137] width 314 height 14
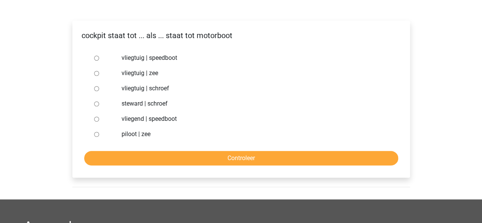
scroll to position [114, 0]
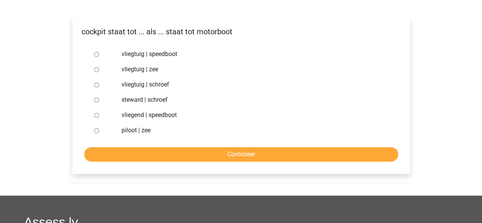
click at [154, 55] on label "vliegtuig | speedboot" at bounding box center [254, 54] width 264 height 9
click at [99, 55] on input "vliegtuig | speedboot" at bounding box center [96, 54] width 5 height 5
radio input "true"
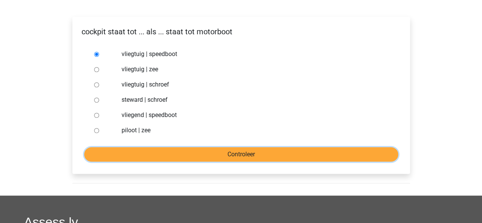
click at [175, 152] on input "Controleer" at bounding box center [241, 154] width 314 height 14
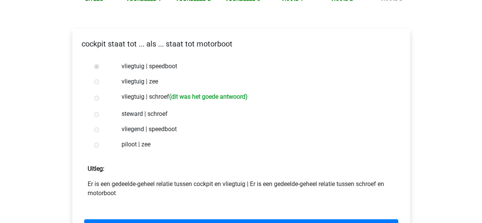
scroll to position [114, 0]
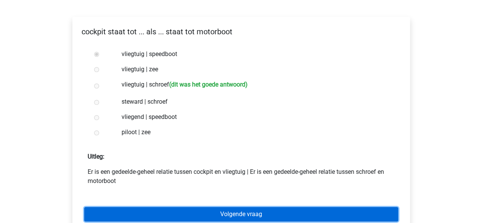
click at [222, 208] on link "Volgende vraag" at bounding box center [241, 214] width 314 height 14
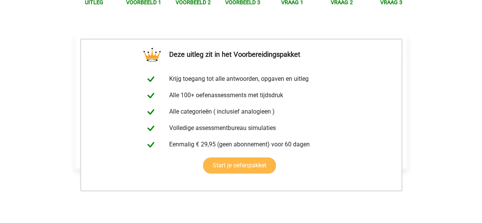
scroll to position [229, 0]
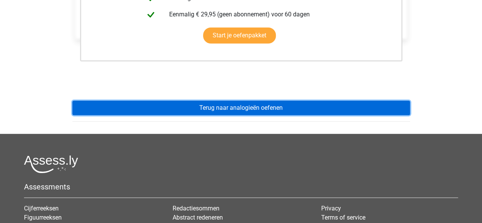
click at [219, 101] on link "Terug naar analogieën oefenen" at bounding box center [241, 108] width 338 height 14
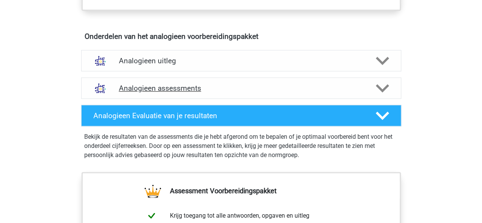
scroll to position [419, 0]
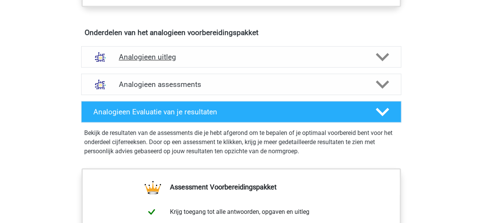
click at [216, 59] on h4 "Analogieen uitleg" at bounding box center [241, 57] width 245 height 9
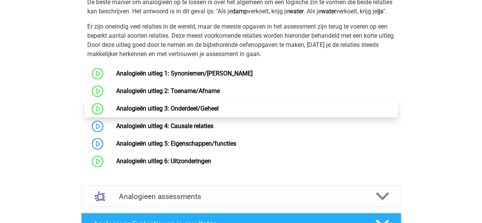
scroll to position [572, 0]
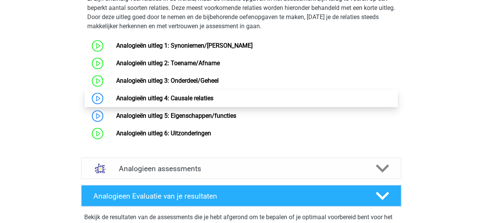
click at [148, 102] on link "Analogieën uitleg 4: Causale relaties" at bounding box center [164, 98] width 97 height 7
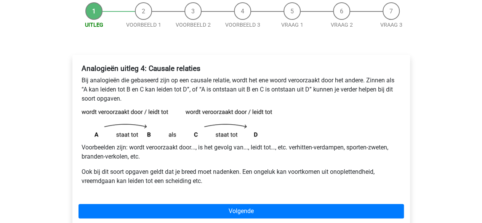
scroll to position [114, 0]
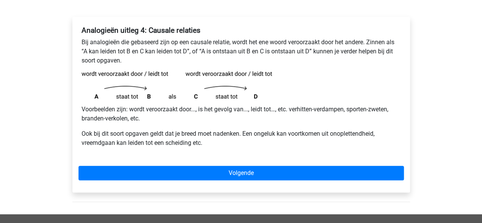
click at [261, 165] on div "Analogieën uitleg 4: Causale relaties Bij analogieën die gebaseerd zijn op een …" at bounding box center [241, 105] width 338 height 176
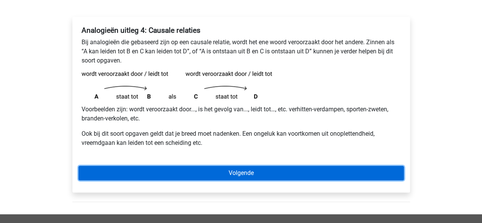
click at [260, 171] on link "Volgende" at bounding box center [241, 173] width 325 height 14
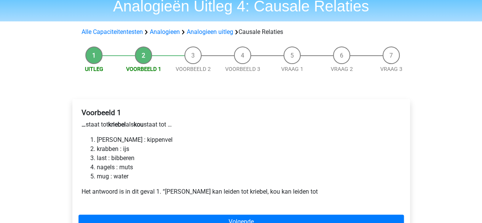
scroll to position [76, 0]
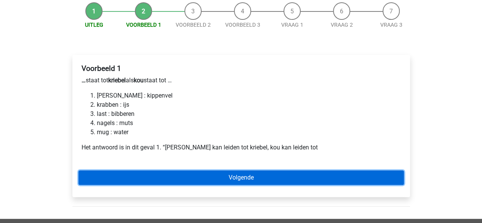
click at [261, 178] on link "Volgende" at bounding box center [241, 177] width 325 height 14
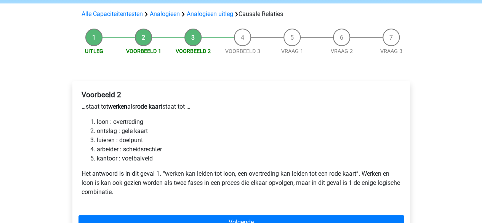
scroll to position [76, 0]
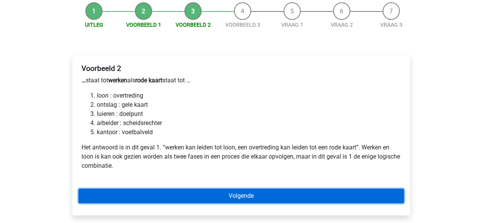
click at [234, 195] on link "Volgende" at bounding box center [241, 196] width 325 height 14
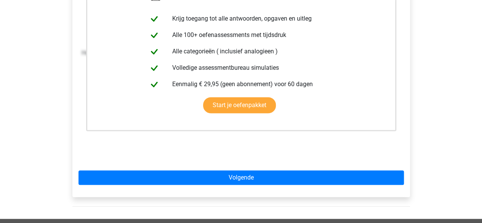
scroll to position [191, 0]
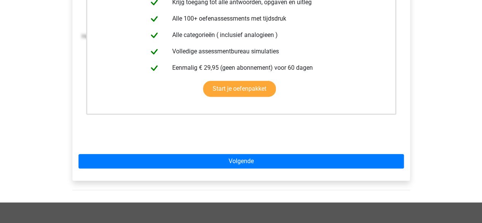
click at [239, 151] on div "Deze uitleg zit in het Voorbereidingspakket Krijg toegang tot alle antwoorden, …" at bounding box center [241, 61] width 338 height 240
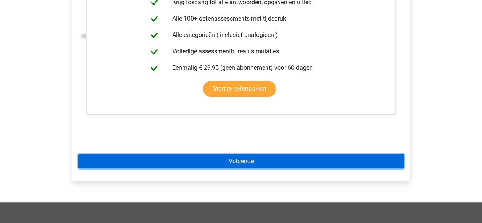
click at [238, 159] on link "Volgende" at bounding box center [241, 161] width 325 height 14
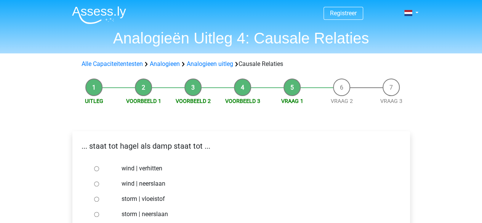
scroll to position [76, 0]
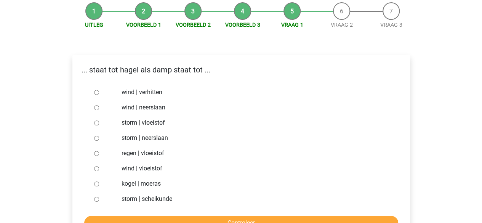
click at [161, 123] on label "storm | vloeistof" at bounding box center [254, 122] width 264 height 9
click at [99, 123] on input "storm | vloeistof" at bounding box center [96, 122] width 5 height 5
radio input "true"
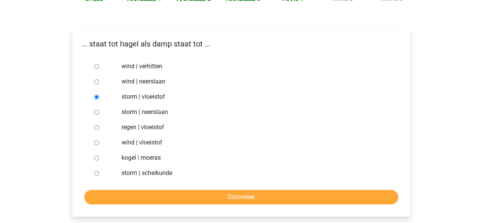
scroll to position [114, 0]
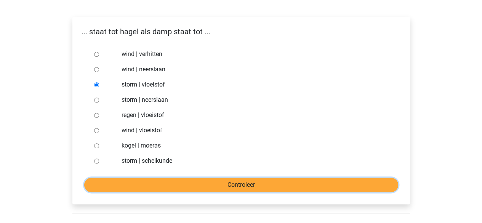
click at [199, 183] on input "Controleer" at bounding box center [241, 185] width 314 height 14
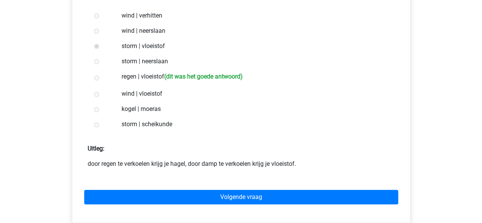
scroll to position [191, 0]
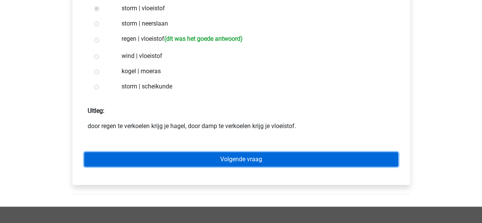
click at [201, 163] on link "Volgende vraag" at bounding box center [241, 159] width 314 height 14
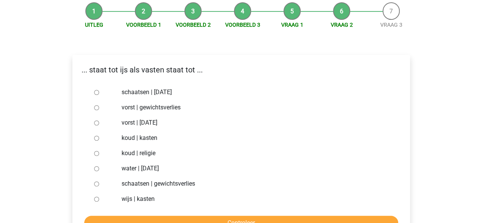
scroll to position [114, 0]
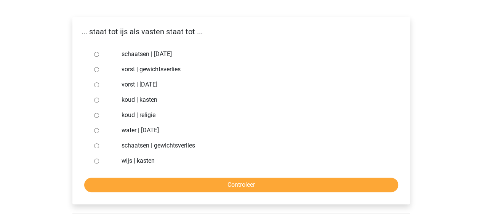
click at [134, 68] on label "vorst | gewichtsverlies" at bounding box center [254, 69] width 264 height 9
click at [99, 68] on input "vorst | gewichtsverlies" at bounding box center [96, 69] width 5 height 5
radio input "true"
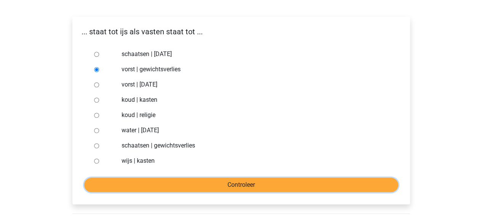
click at [173, 180] on input "Controleer" at bounding box center [241, 185] width 314 height 14
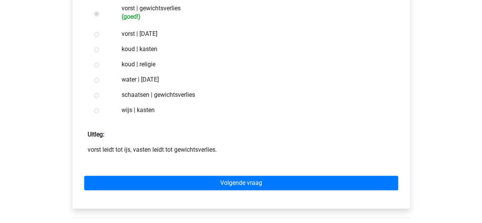
scroll to position [191, 0]
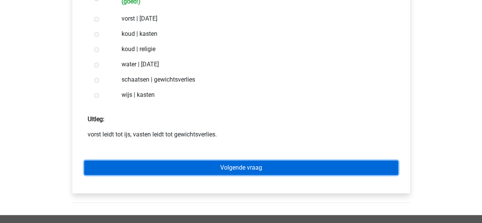
click at [178, 166] on link "Volgende vraag" at bounding box center [241, 167] width 314 height 14
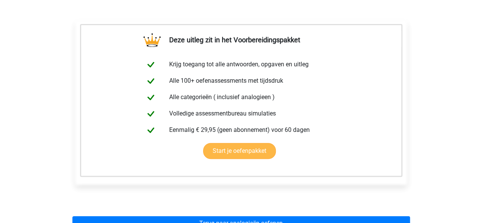
scroll to position [191, 0]
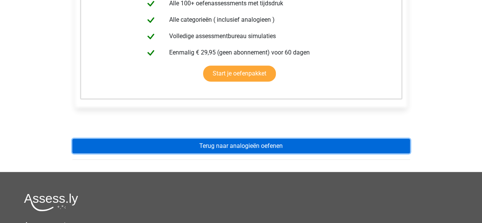
click at [188, 149] on link "Terug naar analogieën oefenen" at bounding box center [241, 146] width 338 height 14
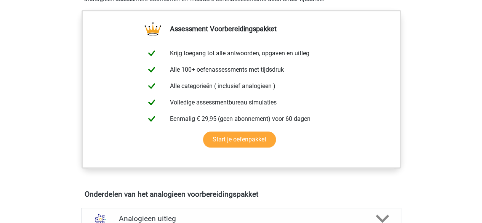
scroll to position [305, 0]
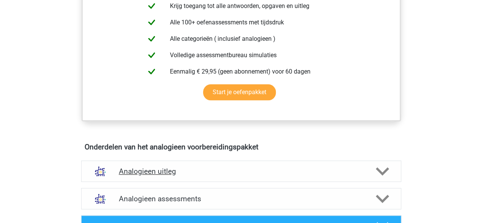
click at [178, 167] on h4 "Analogieen uitleg" at bounding box center [241, 171] width 245 height 9
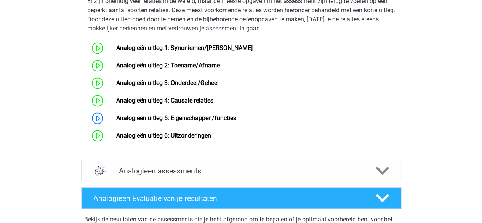
scroll to position [572, 0]
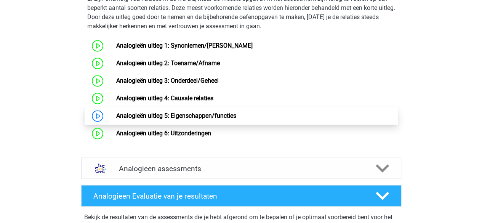
click at [170, 119] on link "Analogieën uitleg 5: Eigenschappen/functies" at bounding box center [176, 115] width 120 height 7
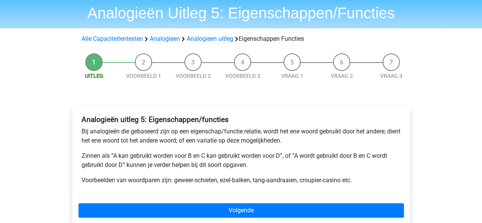
scroll to position [38, 0]
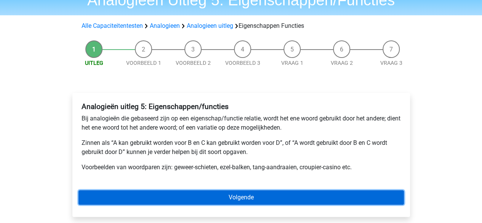
click at [211, 197] on link "Volgende" at bounding box center [241, 197] width 325 height 14
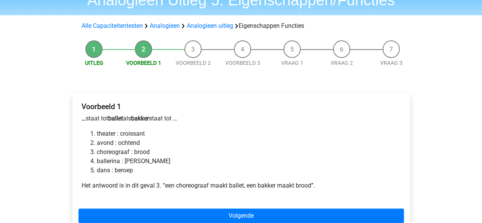
scroll to position [76, 0]
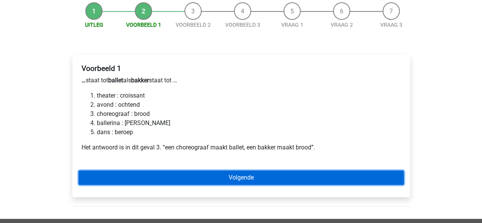
click at [208, 177] on link "Volgende" at bounding box center [241, 177] width 325 height 14
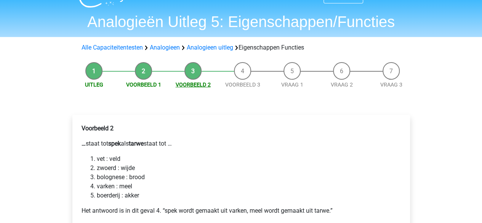
scroll to position [38, 0]
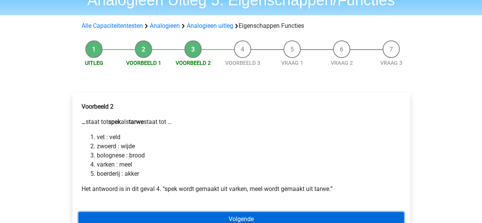
click at [329, 217] on link "Volgende" at bounding box center [241, 219] width 325 height 14
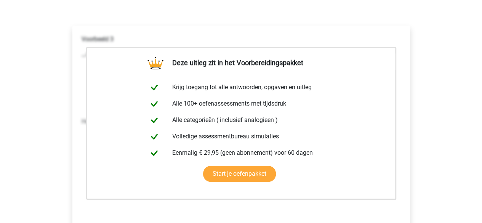
scroll to position [191, 0]
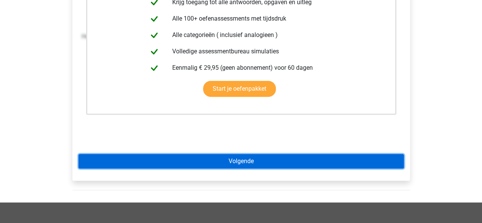
click at [251, 159] on link "Volgende" at bounding box center [241, 161] width 325 height 14
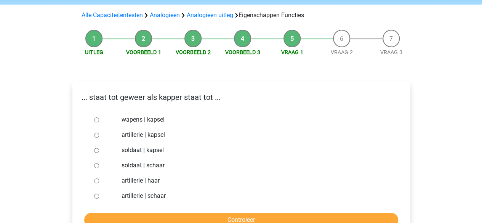
scroll to position [76, 0]
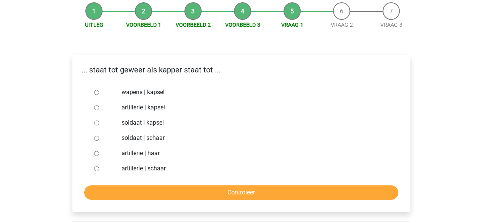
click at [133, 142] on label "soldaat | schaar" at bounding box center [254, 137] width 264 height 9
click at [99, 141] on input "soldaat | schaar" at bounding box center [96, 138] width 5 height 5
radio input "true"
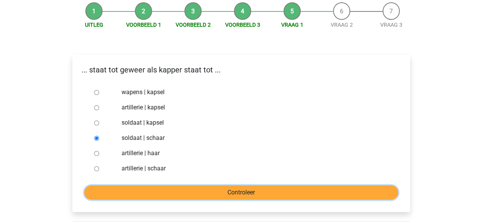
click at [166, 197] on input "Controleer" at bounding box center [241, 192] width 314 height 14
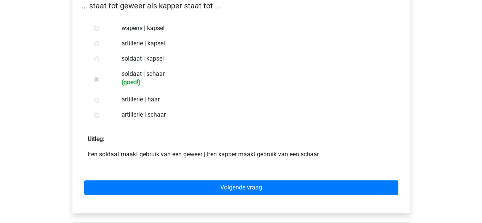
scroll to position [152, 0]
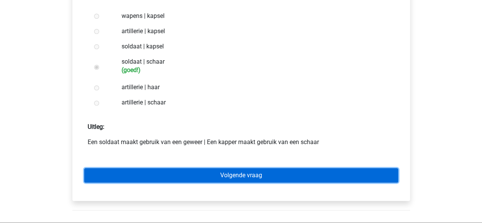
click at [267, 175] on link "Volgende vraag" at bounding box center [241, 175] width 314 height 14
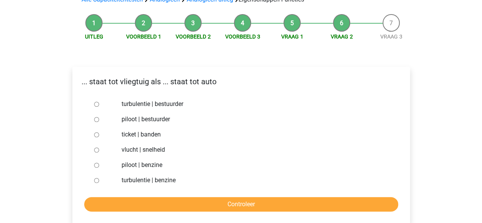
scroll to position [76, 0]
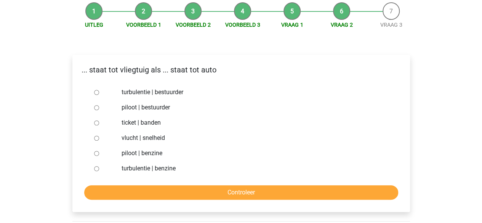
click at [152, 109] on label "piloot | bestuurder" at bounding box center [254, 107] width 264 height 9
click at [99, 109] on input "piloot | bestuurder" at bounding box center [96, 107] width 5 height 5
radio input "true"
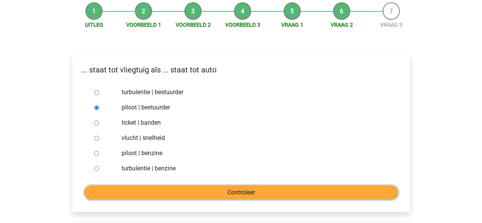
click at [189, 189] on input "Controleer" at bounding box center [241, 192] width 314 height 14
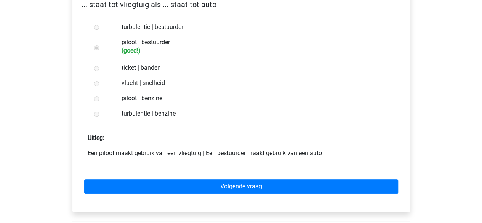
scroll to position [152, 0]
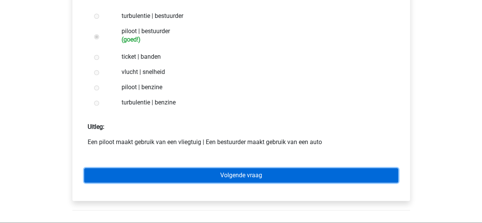
click at [190, 176] on link "Volgende vraag" at bounding box center [241, 175] width 314 height 14
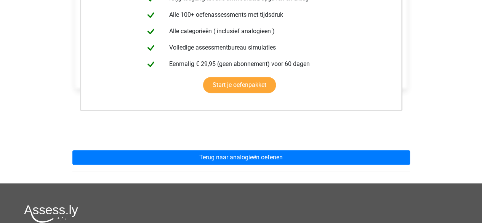
scroll to position [191, 0]
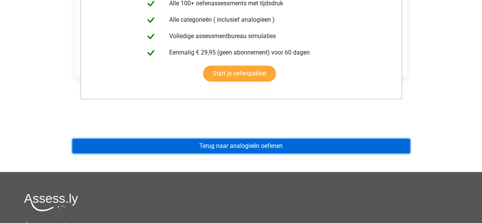
click at [206, 148] on link "Terug naar analogieën oefenen" at bounding box center [241, 146] width 338 height 14
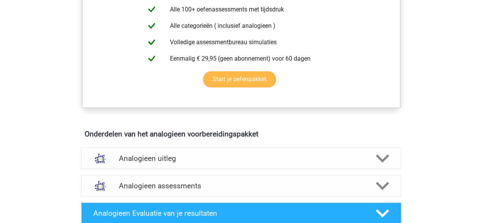
scroll to position [343, 0]
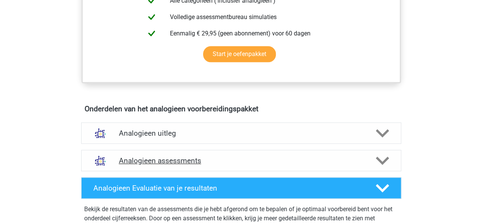
click at [310, 164] on h4 "Analogieen assessments" at bounding box center [241, 160] width 245 height 9
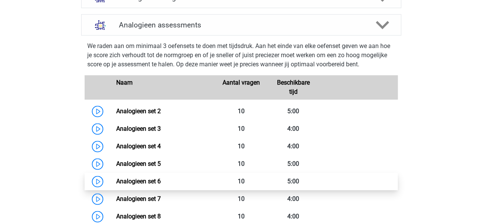
scroll to position [495, 0]
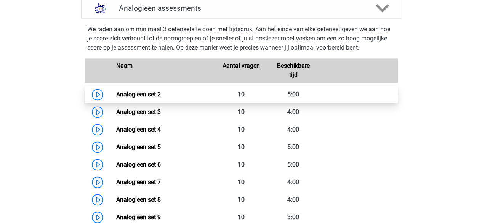
click at [141, 96] on link "Analogieen set 2" at bounding box center [138, 94] width 45 height 7
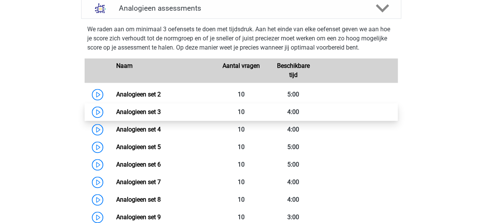
click at [151, 109] on link "Analogieen set 3" at bounding box center [138, 111] width 45 height 7
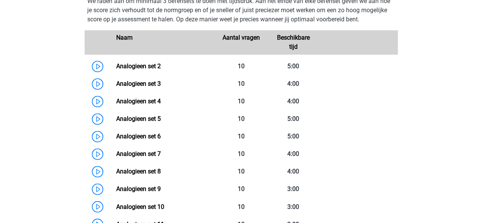
scroll to position [534, 0]
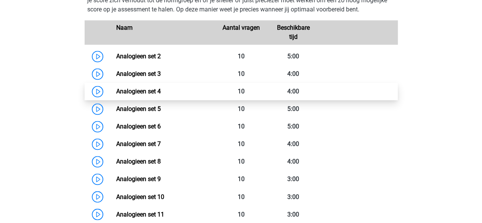
click at [147, 90] on link "Analogieen set 4" at bounding box center [138, 91] width 45 height 7
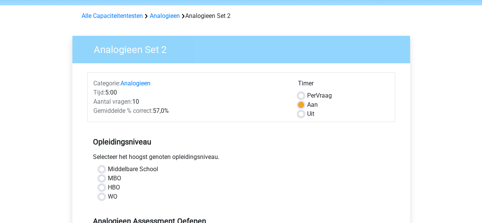
scroll to position [76, 0]
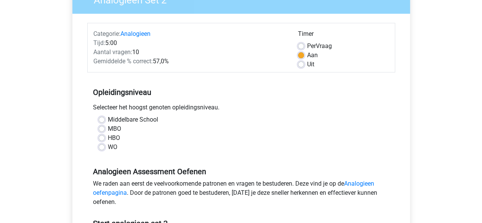
click at [105, 131] on div "MBO" at bounding box center [241, 128] width 285 height 9
click at [109, 130] on label "MBO" at bounding box center [114, 128] width 13 height 9
click at [105, 130] on input "MBO" at bounding box center [102, 128] width 6 height 8
radio input "true"
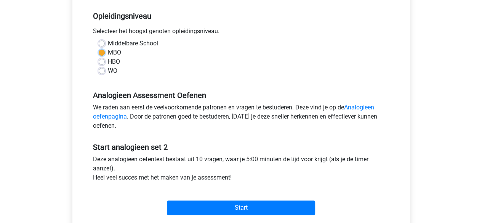
scroll to position [191, 0]
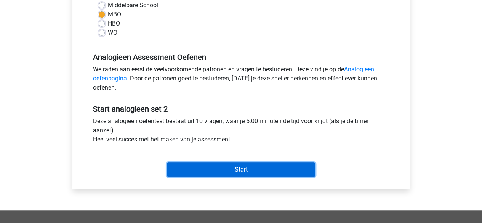
click at [238, 172] on input "Start" at bounding box center [241, 169] width 148 height 14
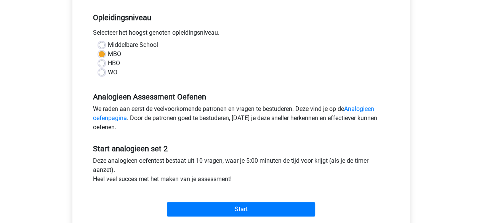
scroll to position [114, 0]
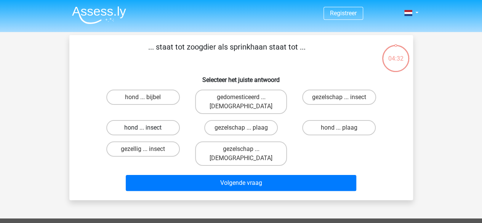
click at [162, 120] on label "hond ... insect" at bounding box center [143, 127] width 74 height 15
click at [148, 128] on input "hond ... insect" at bounding box center [145, 130] width 5 height 5
radio input "true"
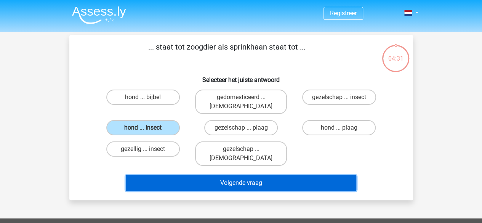
click at [194, 175] on button "Volgende vraag" at bounding box center [241, 183] width 231 height 16
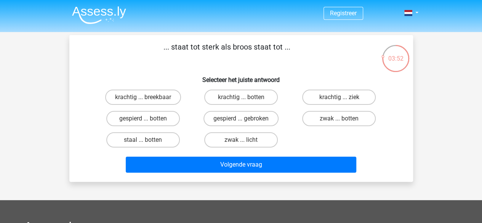
click at [242, 143] on input "zwak ... licht" at bounding box center [243, 142] width 5 height 5
radio input "true"
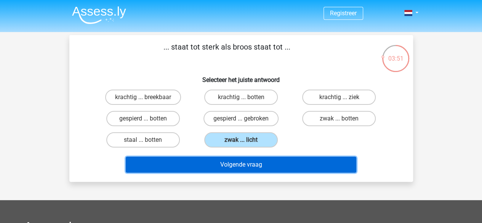
click at [246, 160] on button "Volgende vraag" at bounding box center [241, 165] width 231 height 16
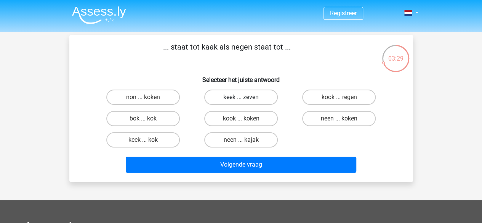
click at [254, 92] on label "keek ... zeven" at bounding box center [241, 97] width 74 height 15
click at [246, 97] on input "keek ... zeven" at bounding box center [243, 99] width 5 height 5
radio input "true"
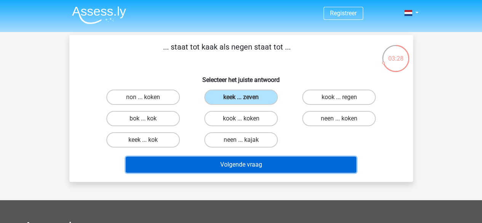
click at [243, 160] on button "Volgende vraag" at bounding box center [241, 165] width 231 height 16
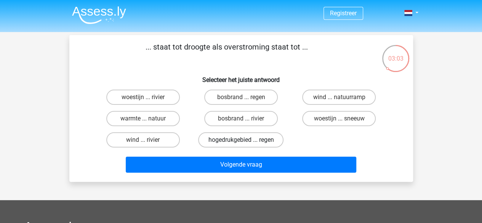
click at [246, 136] on label "hogedrukgebied ... regen" at bounding box center [240, 139] width 85 height 15
click at [246, 140] on input "hogedrukgebied ... regen" at bounding box center [243, 142] width 5 height 5
radio input "true"
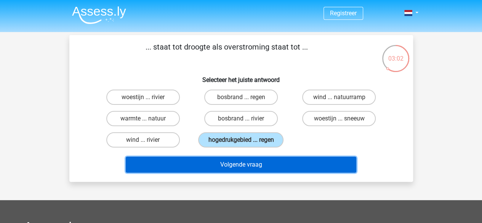
click at [239, 162] on button "Volgende vraag" at bounding box center [241, 165] width 231 height 16
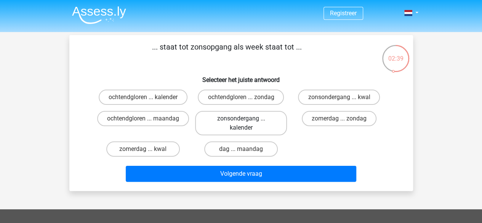
click at [252, 125] on label "zonsondergang ... kalender" at bounding box center [241, 123] width 92 height 24
click at [246, 123] on input "zonsondergang ... kalender" at bounding box center [243, 121] width 5 height 5
radio input "true"
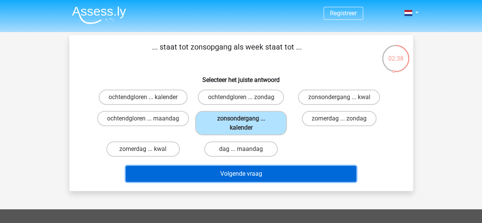
click at [251, 169] on button "Volgende vraag" at bounding box center [241, 174] width 231 height 16
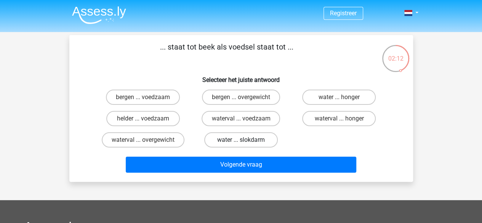
click at [258, 138] on label "water ... slokdarm" at bounding box center [241, 139] width 74 height 15
click at [246, 140] on input "water ... slokdarm" at bounding box center [243, 142] width 5 height 5
radio input "true"
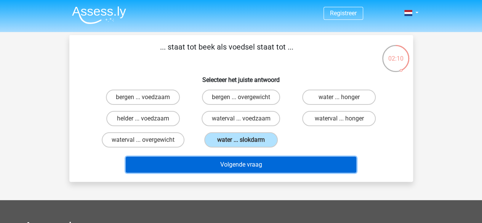
click at [255, 160] on button "Volgende vraag" at bounding box center [241, 165] width 231 height 16
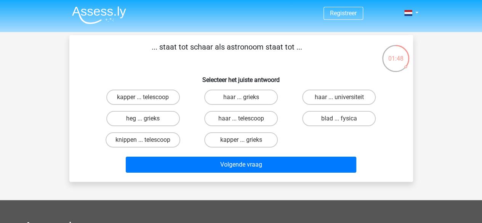
click at [144, 101] on input "kapper ... telescoop" at bounding box center [145, 99] width 5 height 5
radio input "true"
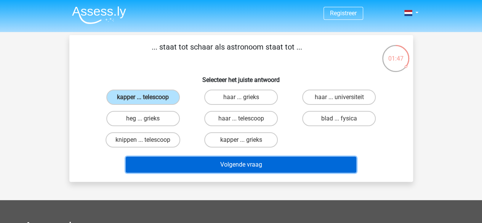
click at [264, 165] on button "Volgende vraag" at bounding box center [241, 165] width 231 height 16
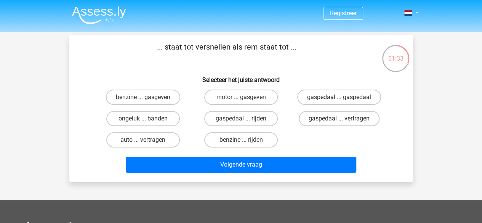
click at [325, 120] on label "gaspedaal ... vertragen" at bounding box center [339, 118] width 81 height 15
click at [339, 120] on input "gaspedaal ... vertragen" at bounding box center [341, 121] width 5 height 5
radio input "true"
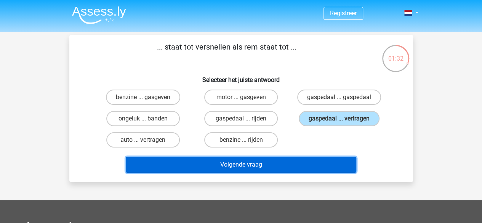
click at [269, 157] on button "Volgende vraag" at bounding box center [241, 165] width 231 height 16
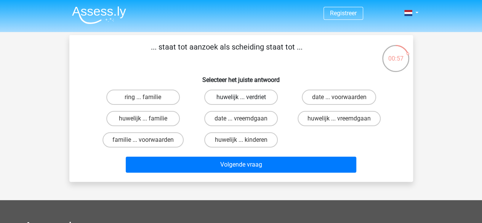
click at [239, 96] on label "huwelijk ... verdriet" at bounding box center [241, 97] width 74 height 15
click at [241, 97] on input "huwelijk ... verdriet" at bounding box center [243, 99] width 5 height 5
radio input "true"
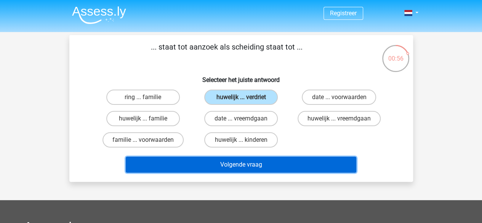
click at [252, 165] on button "Volgende vraag" at bounding box center [241, 165] width 231 height 16
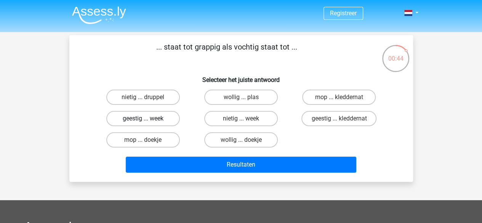
click at [153, 121] on label "geestig ... week" at bounding box center [143, 118] width 74 height 15
click at [148, 121] on input "geestig ... week" at bounding box center [145, 121] width 5 height 5
radio input "true"
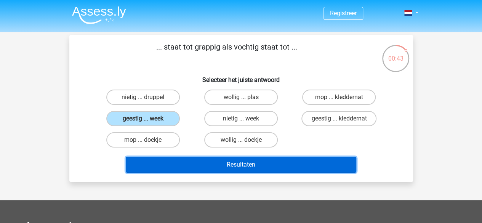
click at [205, 160] on button "Resultaten" at bounding box center [241, 165] width 231 height 16
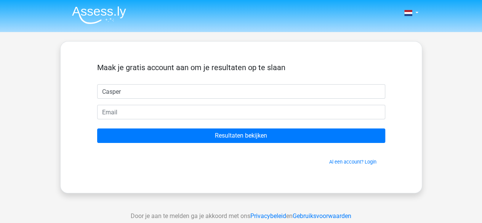
type input "Casper"
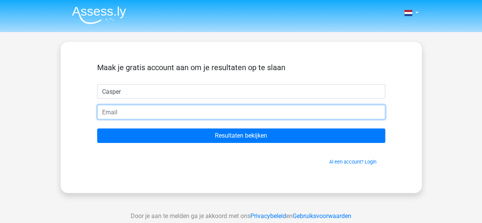
click at [204, 105] on input "email" at bounding box center [241, 112] width 288 height 14
type input "[EMAIL_ADDRESS][DOMAIN_NAME]"
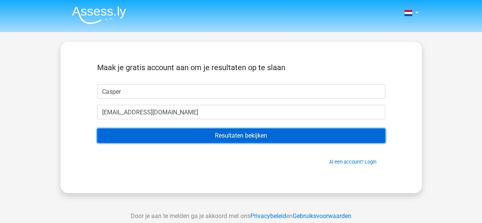
click at [204, 138] on input "Resultaten bekijken" at bounding box center [241, 135] width 288 height 14
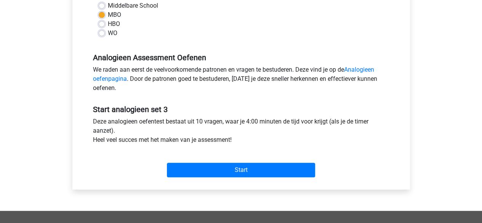
scroll to position [191, 0]
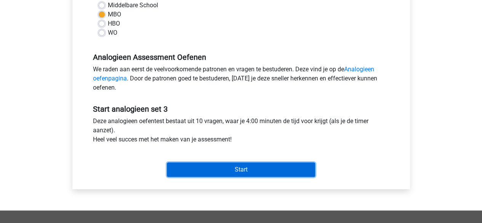
click at [221, 170] on input "Start" at bounding box center [241, 169] width 148 height 14
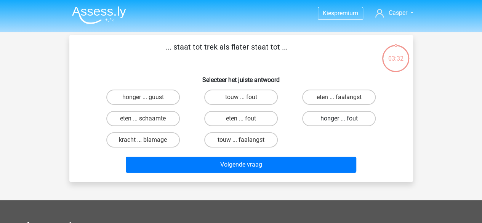
click at [335, 115] on label "honger ... fout" at bounding box center [339, 118] width 74 height 15
click at [339, 119] on input "honger ... fout" at bounding box center [341, 121] width 5 height 5
radio input "true"
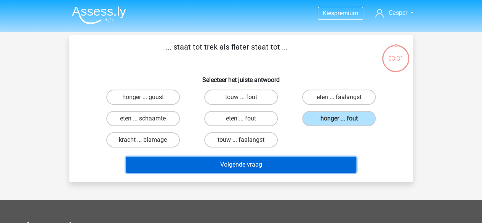
click at [285, 168] on button "Volgende vraag" at bounding box center [241, 165] width 231 height 16
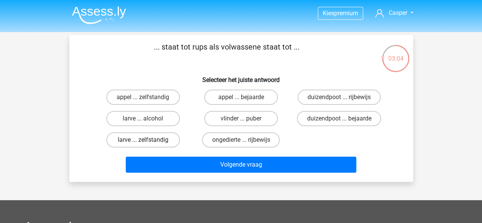
click at [149, 140] on label "larve ... zelfstandig" at bounding box center [143, 139] width 74 height 15
click at [148, 140] on input "larve ... zelfstandig" at bounding box center [145, 142] width 5 height 5
radio input "true"
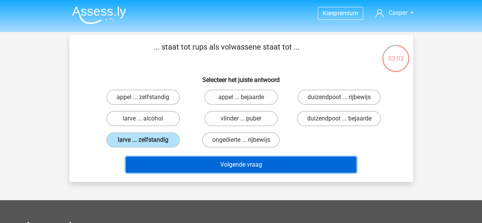
click at [189, 165] on button "Volgende vraag" at bounding box center [241, 165] width 231 height 16
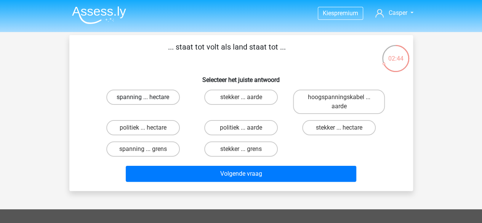
click at [152, 96] on label "spanning ... hectare" at bounding box center [143, 97] width 74 height 15
click at [148, 97] on input "spanning ... hectare" at bounding box center [145, 99] width 5 height 5
radio input "true"
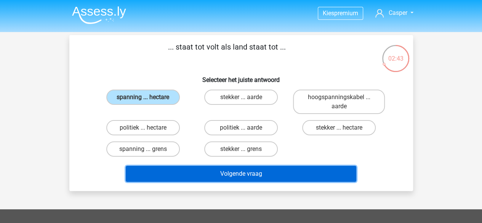
click at [187, 168] on button "Volgende vraag" at bounding box center [241, 174] width 231 height 16
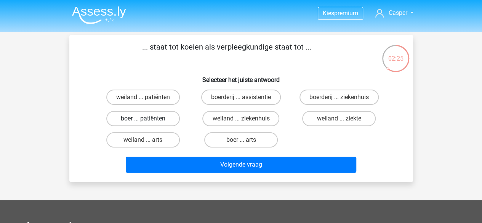
click at [152, 120] on label "boer ... patiënten" at bounding box center [143, 118] width 74 height 15
click at [148, 120] on input "boer ... patiënten" at bounding box center [145, 121] width 5 height 5
radio input "true"
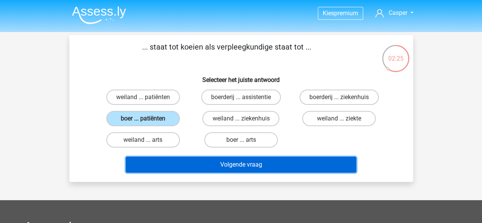
click at [207, 167] on button "Volgende vraag" at bounding box center [241, 165] width 231 height 16
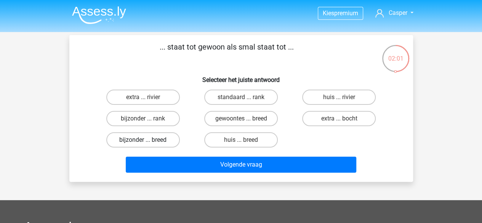
click at [162, 144] on label "bijzonder ... breed" at bounding box center [143, 139] width 74 height 15
click at [148, 144] on input "bijzonder ... breed" at bounding box center [145, 142] width 5 height 5
radio input "true"
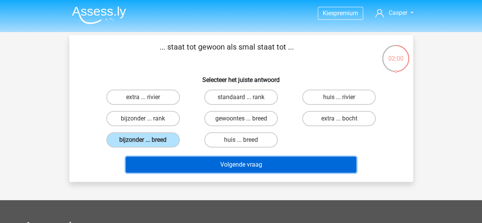
click at [168, 160] on button "Volgende vraag" at bounding box center [241, 165] width 231 height 16
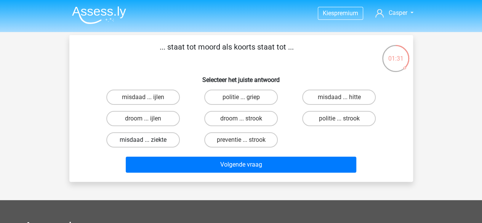
click at [161, 137] on label "misdaad ... ziekte" at bounding box center [143, 139] width 74 height 15
click at [148, 140] on input "misdaad ... ziekte" at bounding box center [145, 142] width 5 height 5
radio input "true"
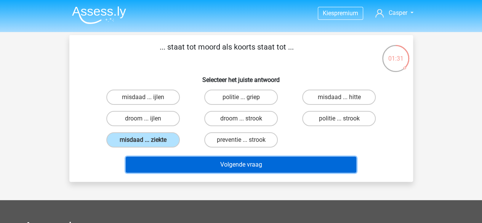
click at [196, 160] on button "Volgende vraag" at bounding box center [241, 165] width 231 height 16
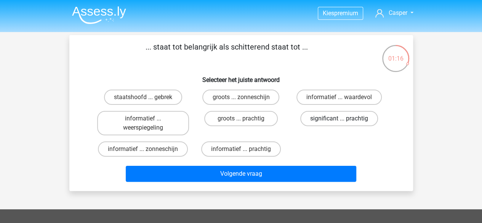
click at [331, 117] on label "significant ... prachtig" at bounding box center [339, 118] width 78 height 15
click at [339, 119] on input "significant ... prachtig" at bounding box center [341, 121] width 5 height 5
radio input "true"
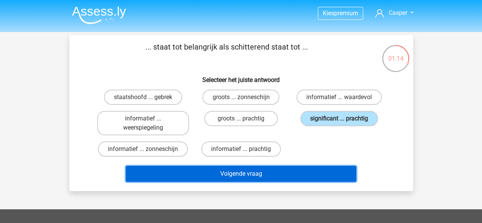
click at [263, 172] on button "Volgende vraag" at bounding box center [241, 174] width 231 height 16
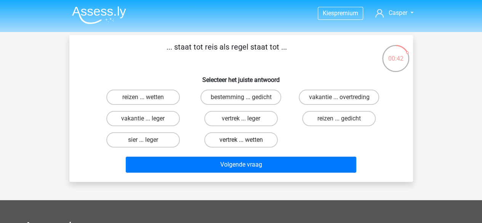
click at [247, 139] on label "vertrek ... wetten" at bounding box center [241, 139] width 74 height 15
click at [246, 140] on input "vertrek ... wetten" at bounding box center [243, 142] width 5 height 5
radio input "true"
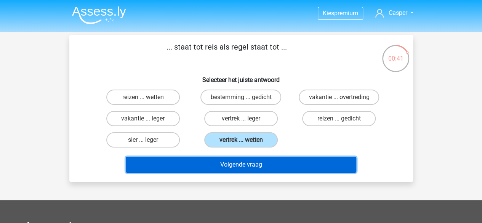
click at [251, 159] on button "Volgende vraag" at bounding box center [241, 165] width 231 height 16
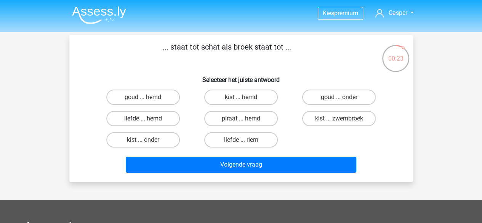
click at [158, 121] on label "liefde ... hemd" at bounding box center [143, 118] width 74 height 15
click at [148, 121] on input "liefde ... hemd" at bounding box center [145, 121] width 5 height 5
radio input "true"
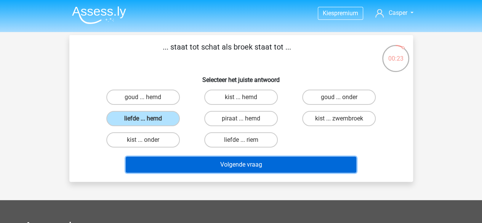
click at [207, 163] on button "Volgende vraag" at bounding box center [241, 165] width 231 height 16
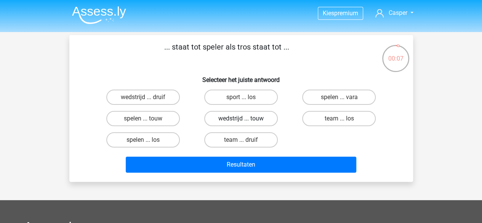
click at [254, 114] on label "wedstrijd ... touw" at bounding box center [241, 118] width 74 height 15
click at [246, 119] on input "wedstrijd ... touw" at bounding box center [243, 121] width 5 height 5
radio input "true"
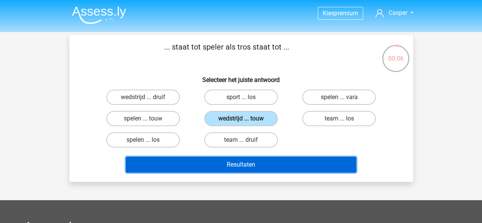
click at [257, 159] on button "Resultaten" at bounding box center [241, 165] width 231 height 16
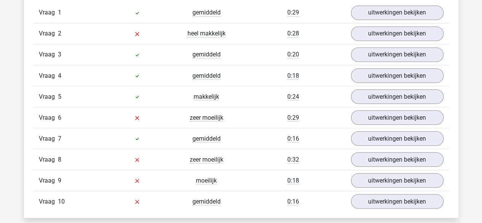
scroll to position [648, 0]
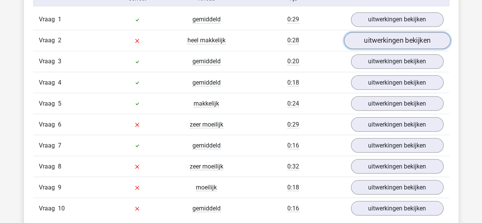
click at [396, 42] on link "uitwerkingen bekijken" at bounding box center [397, 40] width 106 height 17
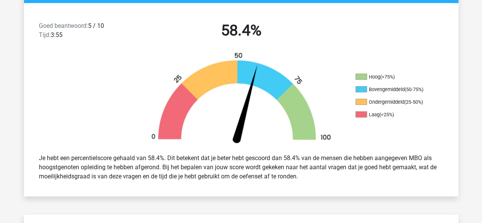
scroll to position [0, 0]
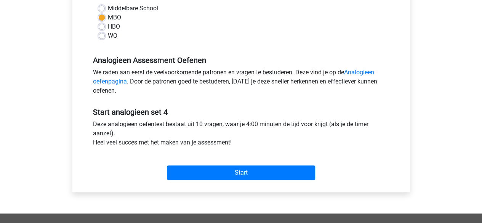
scroll to position [191, 0]
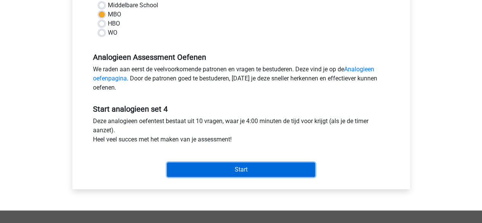
click at [210, 166] on input "Start" at bounding box center [241, 169] width 148 height 14
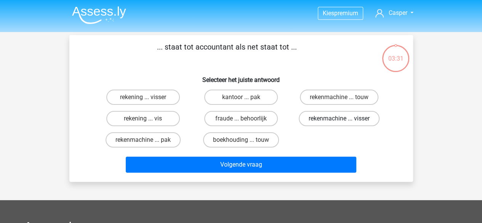
click at [311, 117] on label "rekenmachine ... visser" at bounding box center [339, 118] width 81 height 15
click at [339, 119] on input "rekenmachine ... visser" at bounding box center [341, 121] width 5 height 5
radio input "true"
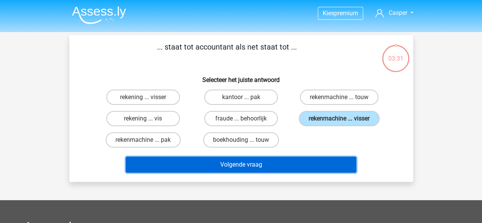
click at [287, 167] on button "Volgende vraag" at bounding box center [241, 165] width 231 height 16
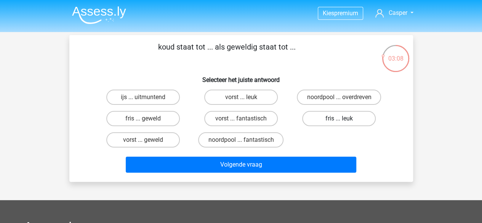
click at [337, 121] on label "fris ... leuk" at bounding box center [339, 118] width 74 height 15
click at [339, 121] on input "fris ... leuk" at bounding box center [341, 121] width 5 height 5
radio input "true"
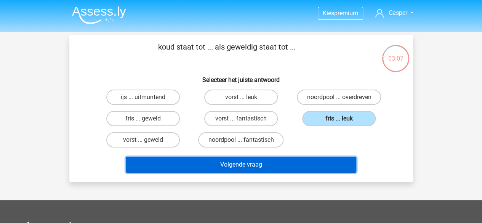
click at [300, 166] on button "Volgende vraag" at bounding box center [241, 165] width 231 height 16
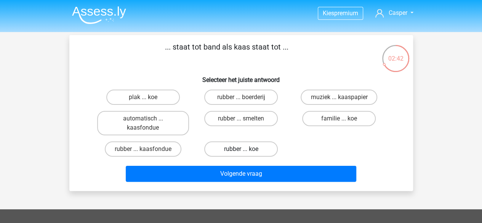
click at [251, 145] on label "rubber ... koe" at bounding box center [241, 148] width 74 height 15
click at [246, 149] on input "rubber ... koe" at bounding box center [243, 151] width 5 height 5
radio input "true"
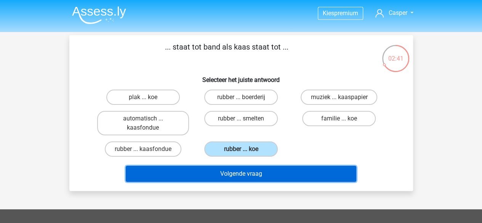
click at [248, 168] on button "Volgende vraag" at bounding box center [241, 174] width 231 height 16
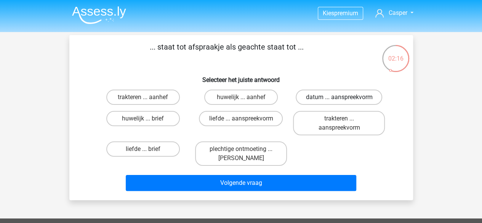
click at [332, 99] on label "datum ... aanspreekvorm" at bounding box center [339, 97] width 87 height 15
click at [339, 99] on input "datum ... aanspreekvorm" at bounding box center [341, 99] width 5 height 5
radio input "true"
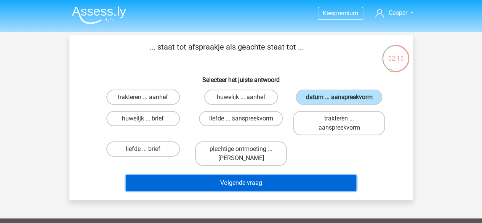
click at [276, 177] on button "Volgende vraag" at bounding box center [241, 183] width 231 height 16
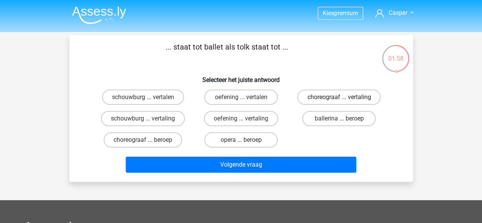
click at [368, 101] on label "choreograaf ... vertaling" at bounding box center [338, 97] width 83 height 15
click at [344, 101] on input "choreograaf ... vertaling" at bounding box center [341, 99] width 5 height 5
radio input "true"
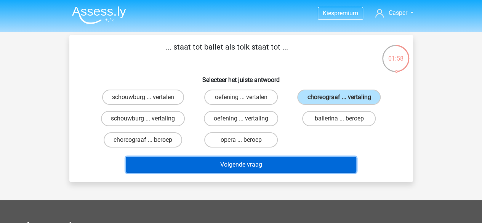
click at [306, 163] on button "Volgende vraag" at bounding box center [241, 165] width 231 height 16
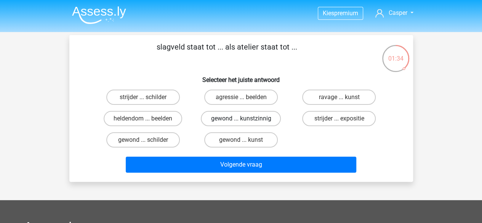
click at [248, 119] on label "gewond ... kunstzinnig" at bounding box center [241, 118] width 80 height 15
click at [246, 119] on input "gewond ... kunstzinnig" at bounding box center [243, 121] width 5 height 5
radio input "true"
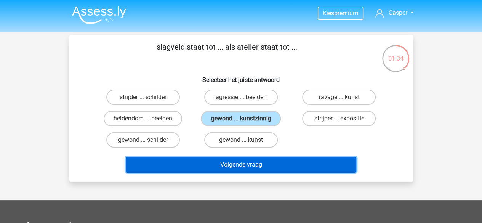
click at [255, 162] on button "Volgende vraag" at bounding box center [241, 165] width 231 height 16
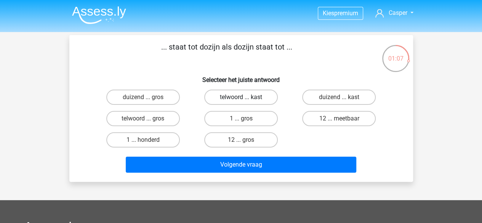
click at [233, 96] on label "telwoord ... kast" at bounding box center [241, 97] width 74 height 15
click at [241, 97] on input "telwoord ... kast" at bounding box center [243, 99] width 5 height 5
radio input "true"
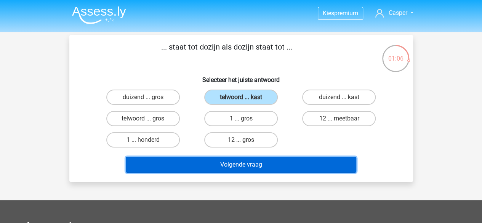
click at [243, 164] on button "Volgende vraag" at bounding box center [241, 165] width 231 height 16
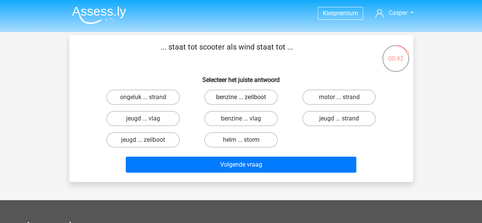
click at [253, 100] on label "benzine ... zeilboot" at bounding box center [241, 97] width 74 height 15
click at [246, 100] on input "benzine ... zeilboot" at bounding box center [243, 99] width 5 height 5
radio input "true"
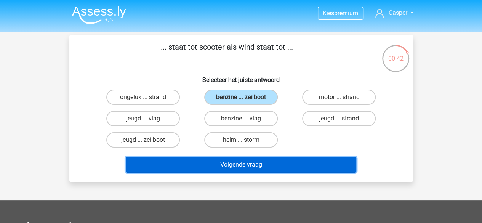
click at [251, 168] on button "Volgende vraag" at bounding box center [241, 165] width 231 height 16
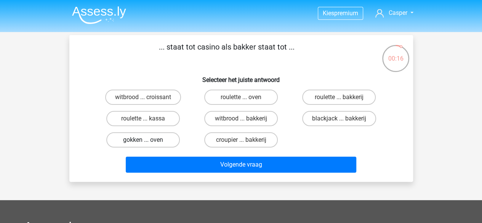
click at [156, 138] on label "gokken ... oven" at bounding box center [143, 139] width 74 height 15
click at [148, 140] on input "gokken ... oven" at bounding box center [145, 142] width 5 height 5
radio input "true"
click at [224, 177] on div "... staat tot casino als bakker staat tot ... Selecteer het juiste antwoord wit…" at bounding box center [241, 108] width 344 height 147
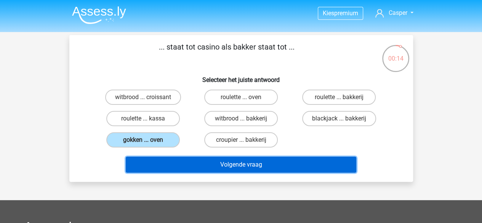
click at [229, 169] on button "Volgende vraag" at bounding box center [241, 165] width 231 height 16
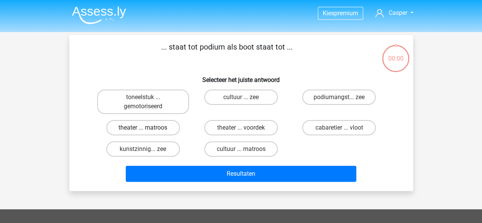
click at [167, 127] on label "theater ... matroos" at bounding box center [143, 127] width 74 height 15
click at [148, 128] on input "theater ... matroos" at bounding box center [145, 130] width 5 height 5
radio input "true"
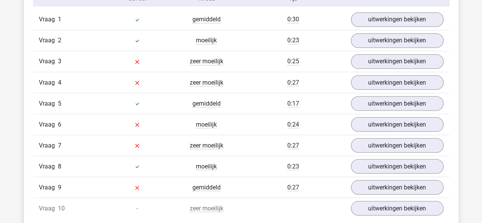
scroll to position [686, 0]
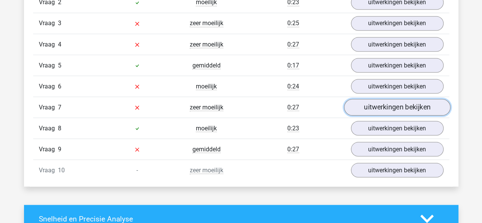
click at [385, 108] on link "uitwerkingen bekijken" at bounding box center [397, 107] width 106 height 17
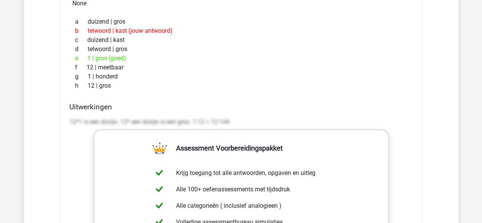
scroll to position [839, 0]
